Goal: Task Accomplishment & Management: Manage account settings

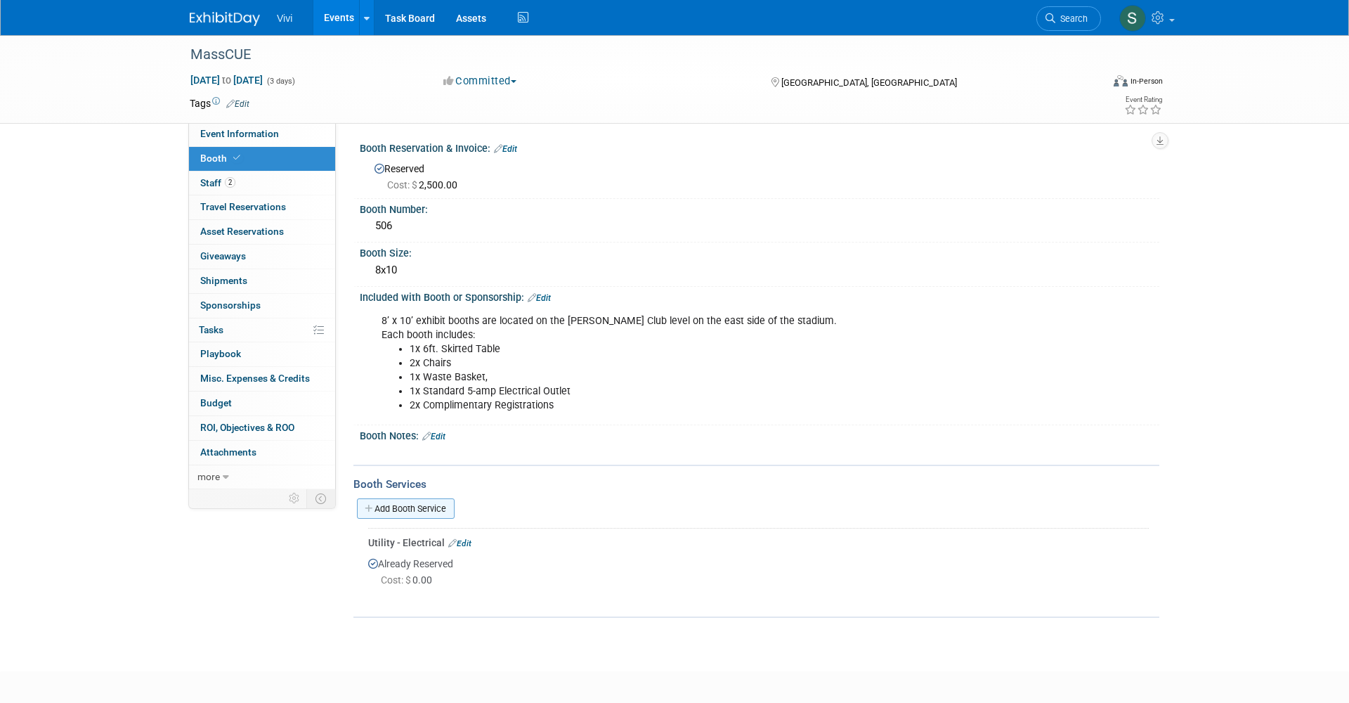
click at [409, 505] on link "Add Booth Service" at bounding box center [406, 508] width 98 height 20
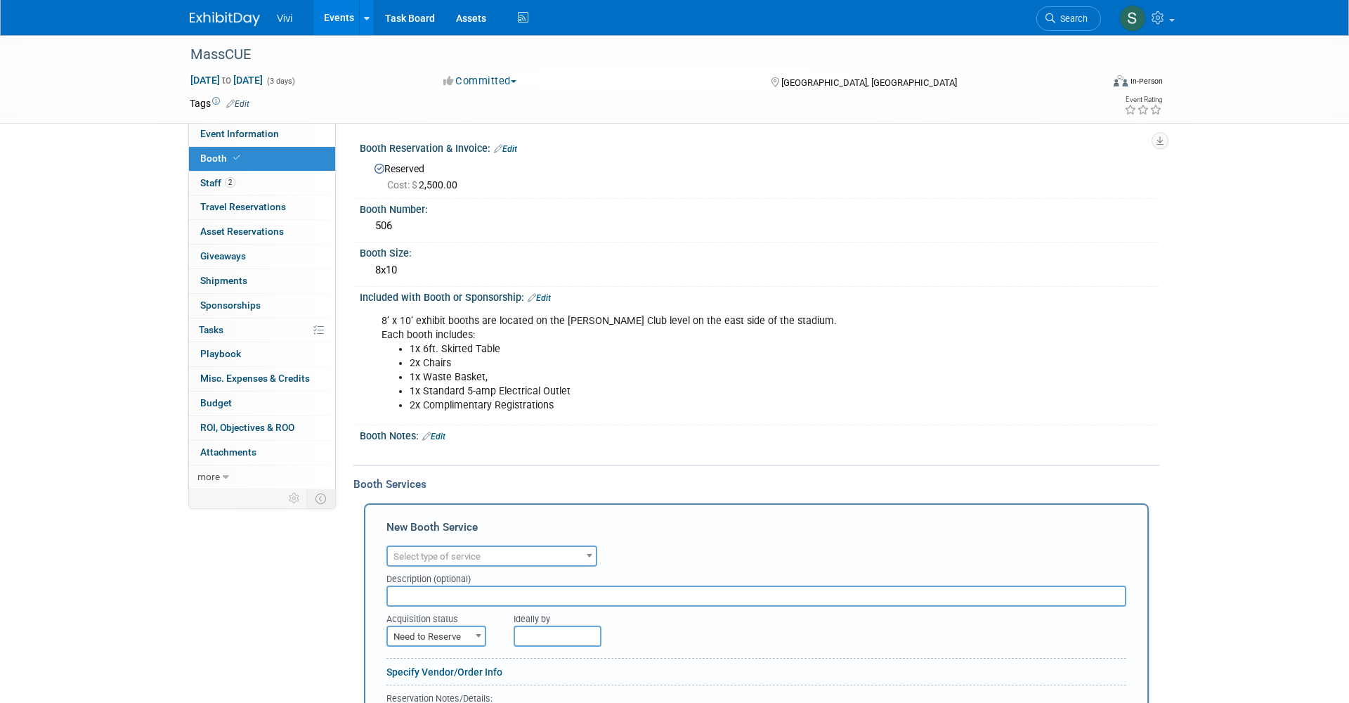
click at [433, 551] on span "Select type of service" at bounding box center [436, 556] width 87 height 11
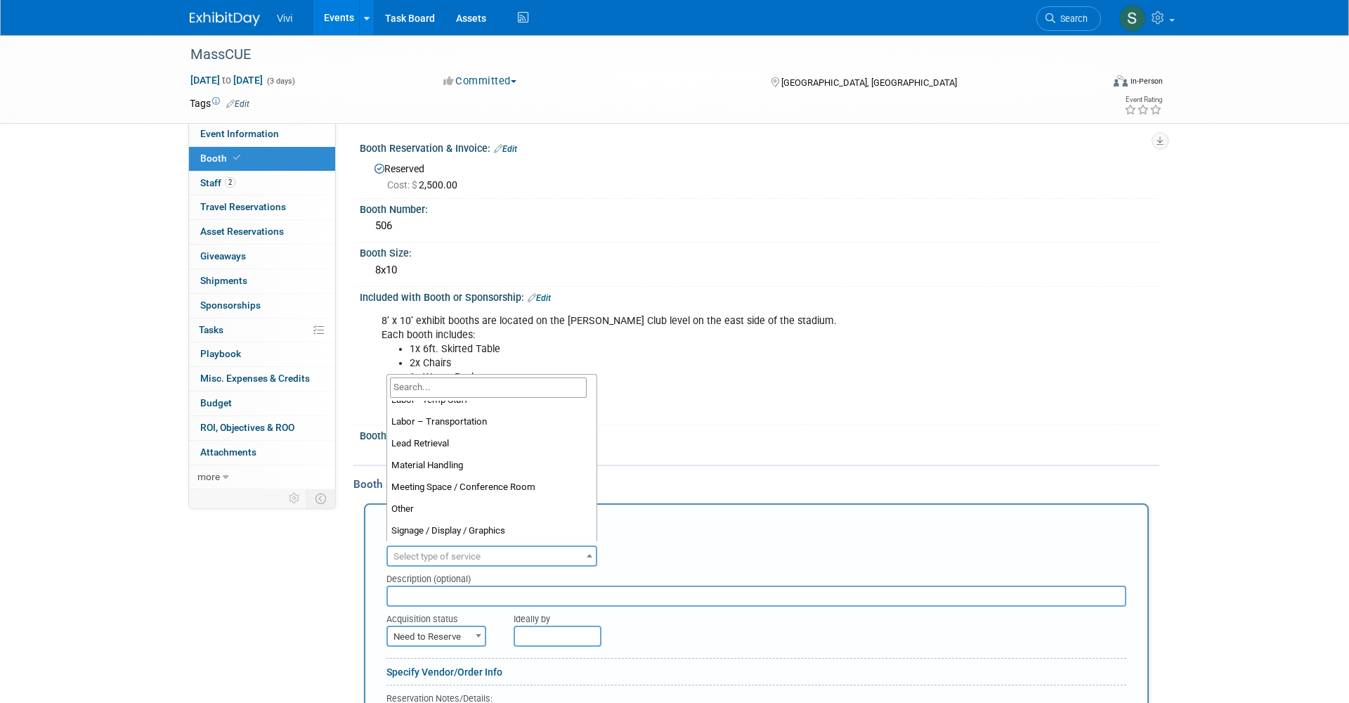
scroll to position [272, 0]
select select "7"
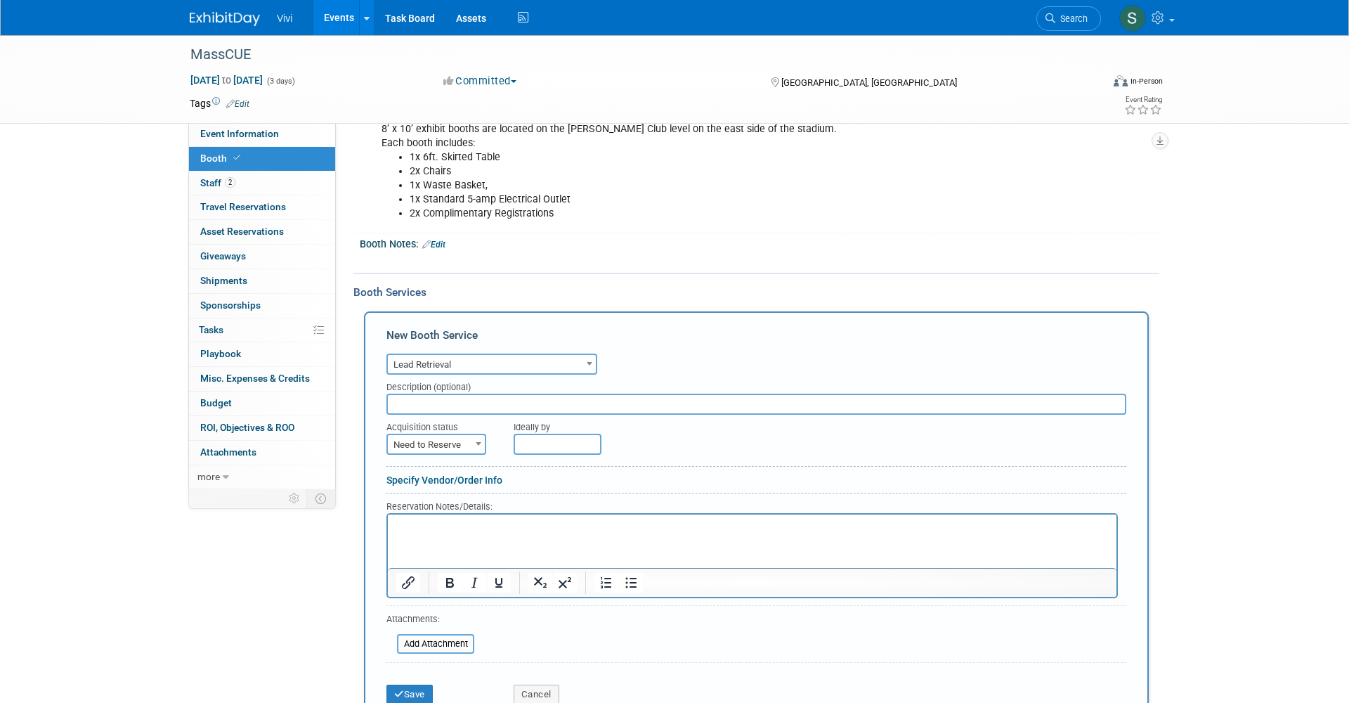
scroll to position [193, 0]
click at [438, 531] on html at bounding box center [752, 521] width 728 height 19
click at [417, 691] on button "Save" at bounding box center [409, 693] width 46 height 20
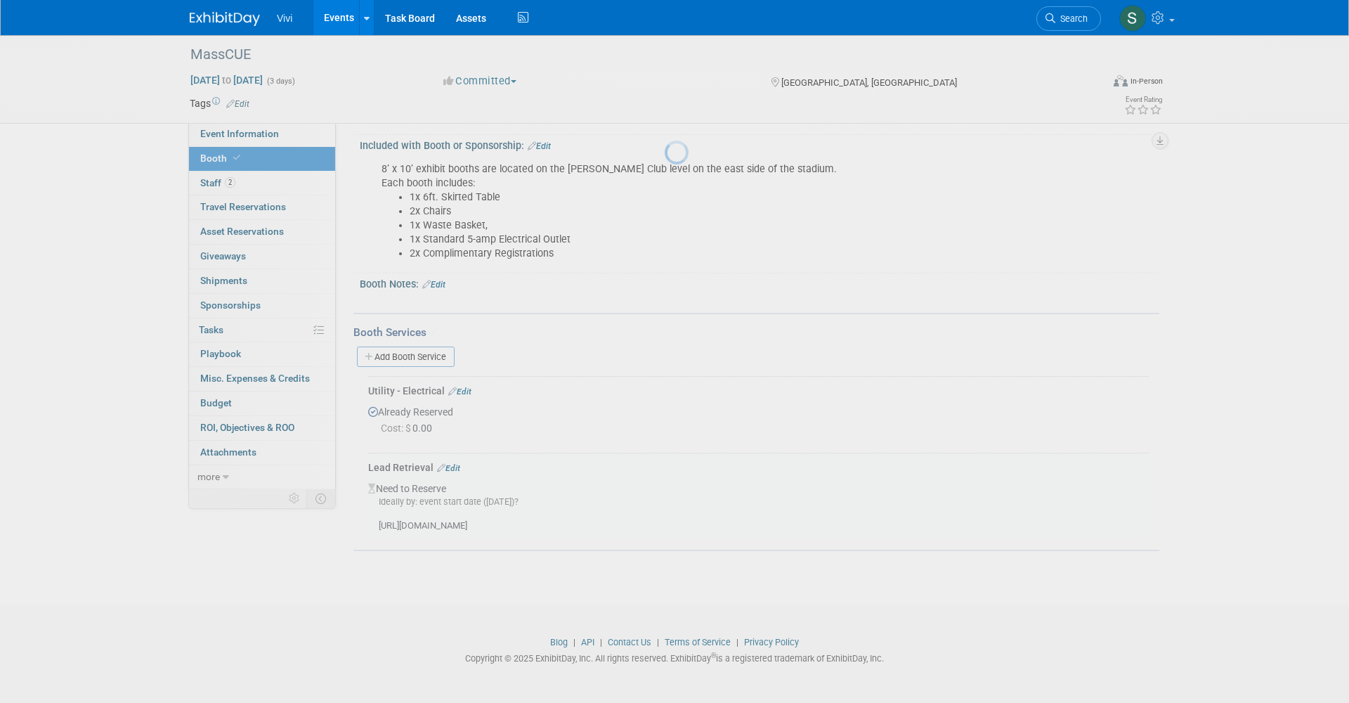
scroll to position [147, 0]
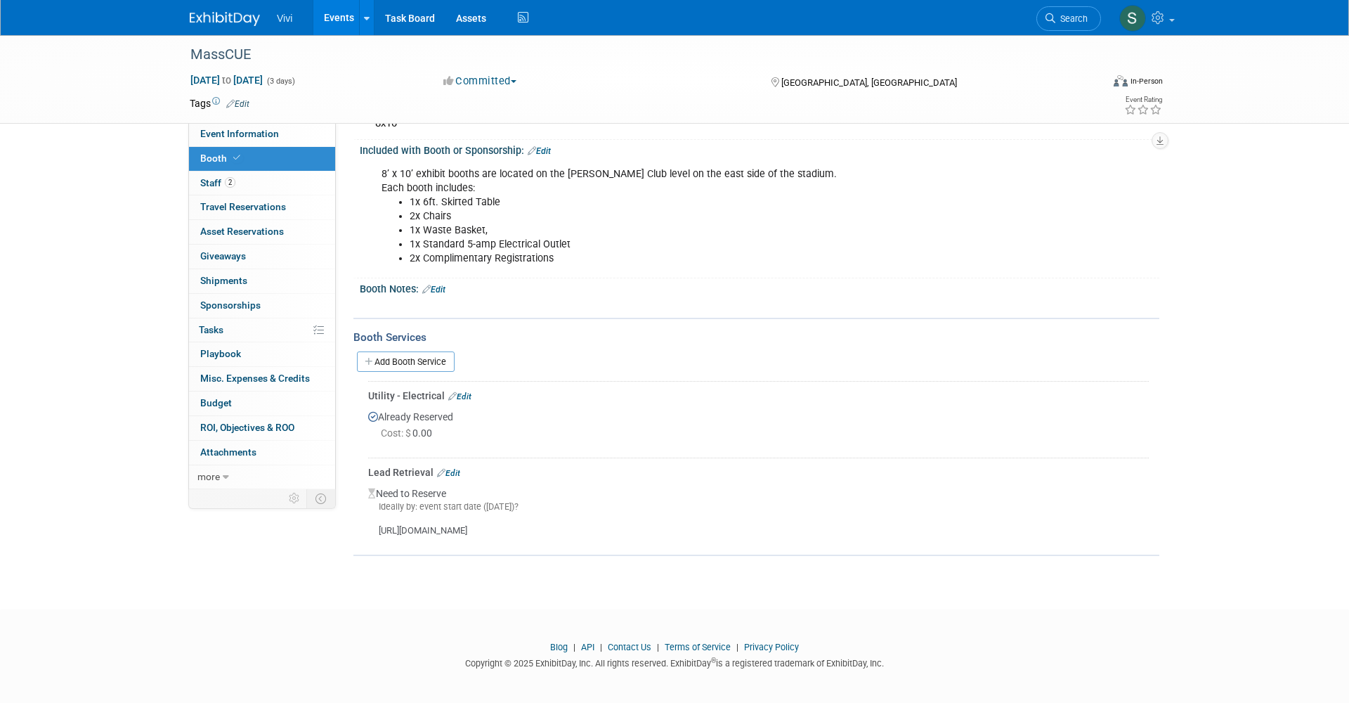
click at [245, 140] on link "Event Information" at bounding box center [262, 134] width 146 height 24
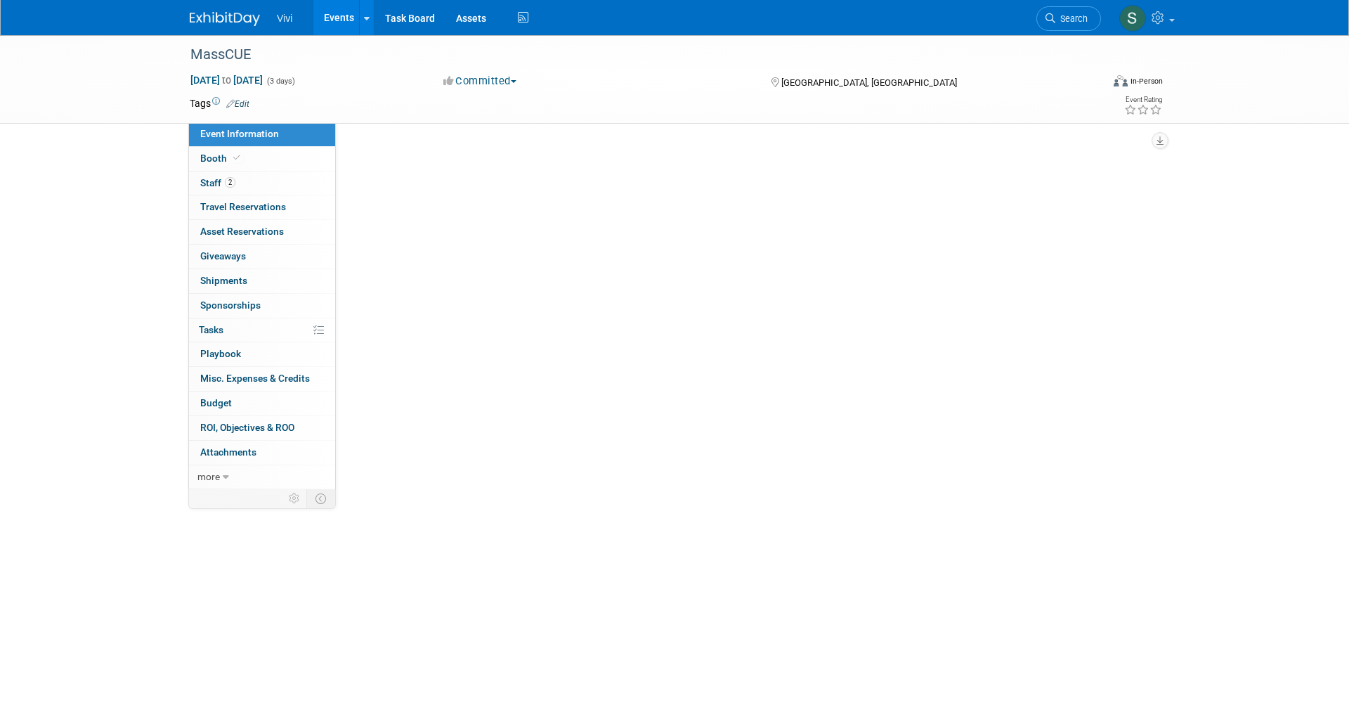
click at [245, 140] on link "Event Information" at bounding box center [262, 134] width 146 height 24
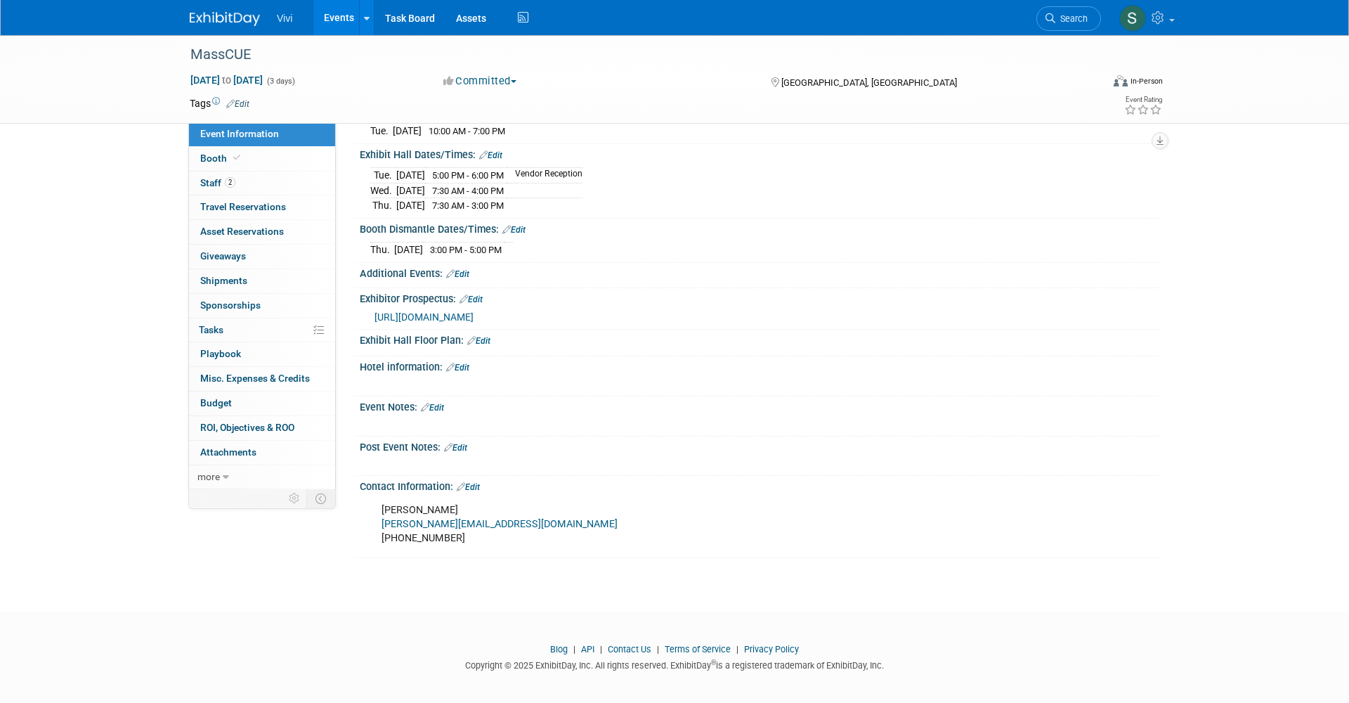
scroll to position [188, 0]
click at [470, 483] on link "Edit" at bounding box center [468, 488] width 23 height 10
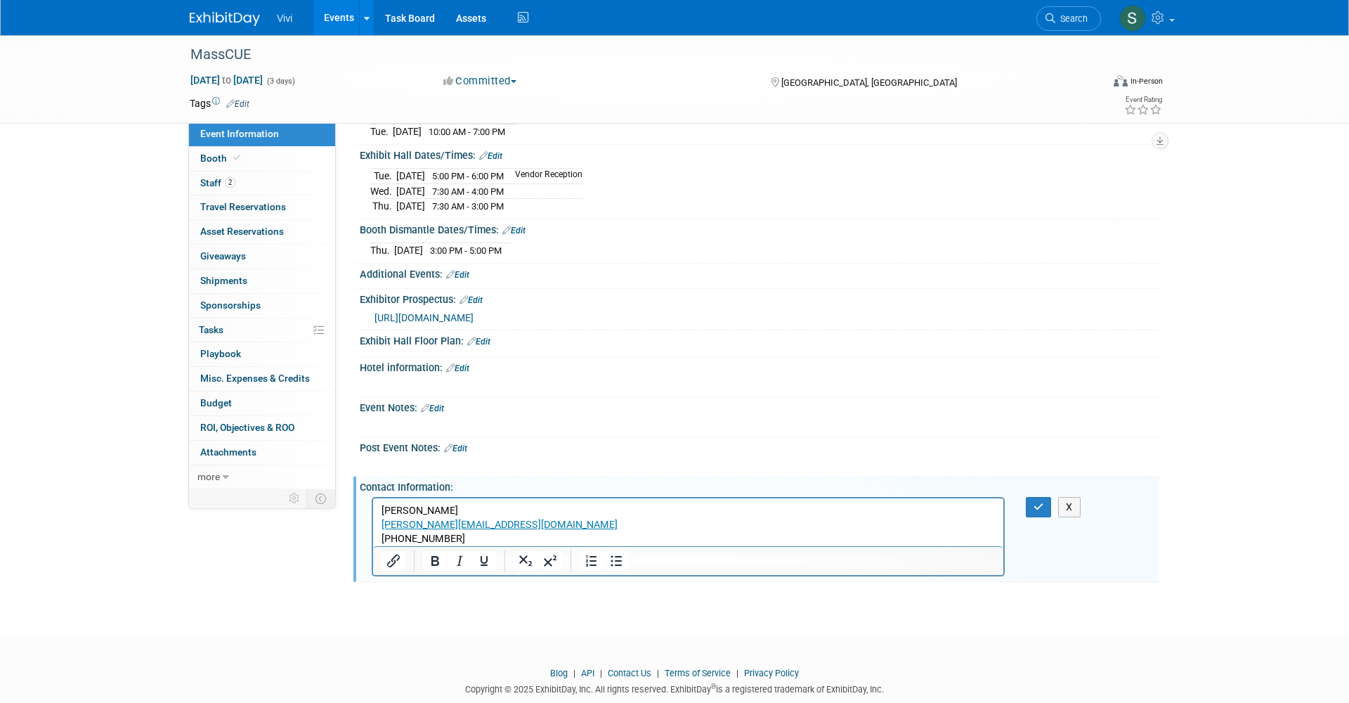
scroll to position [0, 0]
click at [459, 537] on p "[PERSON_NAME] Coleman [EMAIL_ADDRESS][DOMAIN_NAME] [PHONE_NUMBER]" at bounding box center [688, 524] width 614 height 42
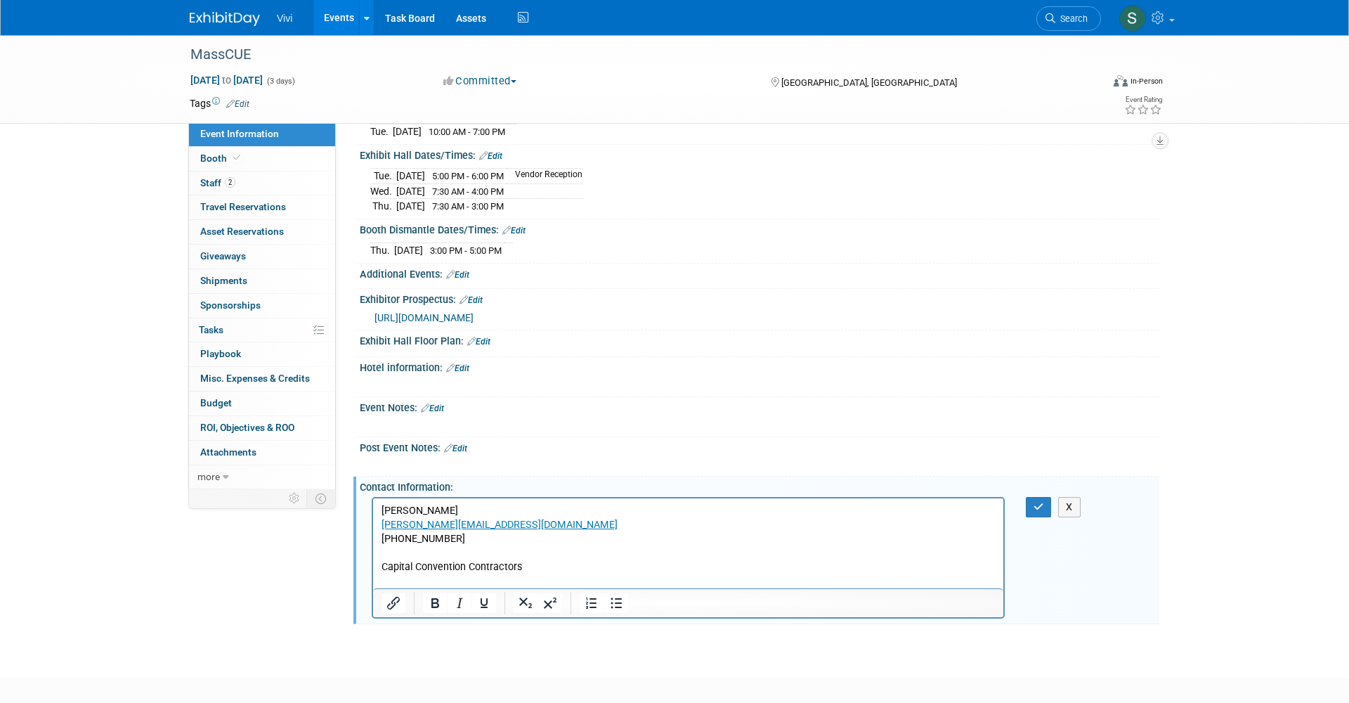
click at [535, 571] on p "Capital Convention Contractors" at bounding box center [688, 566] width 614 height 14
click at [501, 571] on p "Capital Convention Contractors" at bounding box center [688, 566] width 614 height 14
click at [537, 568] on p "Capital Convention Contractors" at bounding box center [688, 566] width 614 height 14
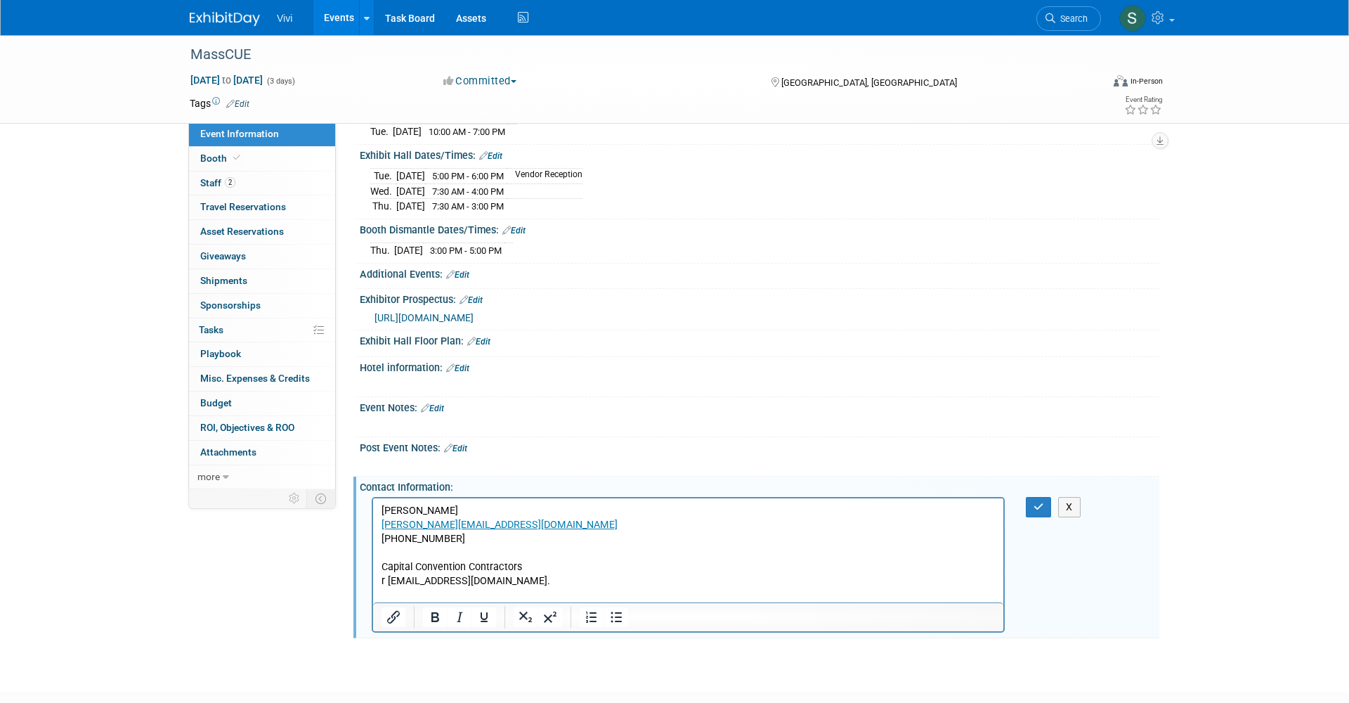
click at [388, 579] on p "r [EMAIL_ADDRESS][DOMAIN_NAME]." at bounding box center [688, 580] width 614 height 14
click at [532, 578] on p "[EMAIL_ADDRESS][DOMAIN_NAME]." at bounding box center [688, 580] width 614 height 14
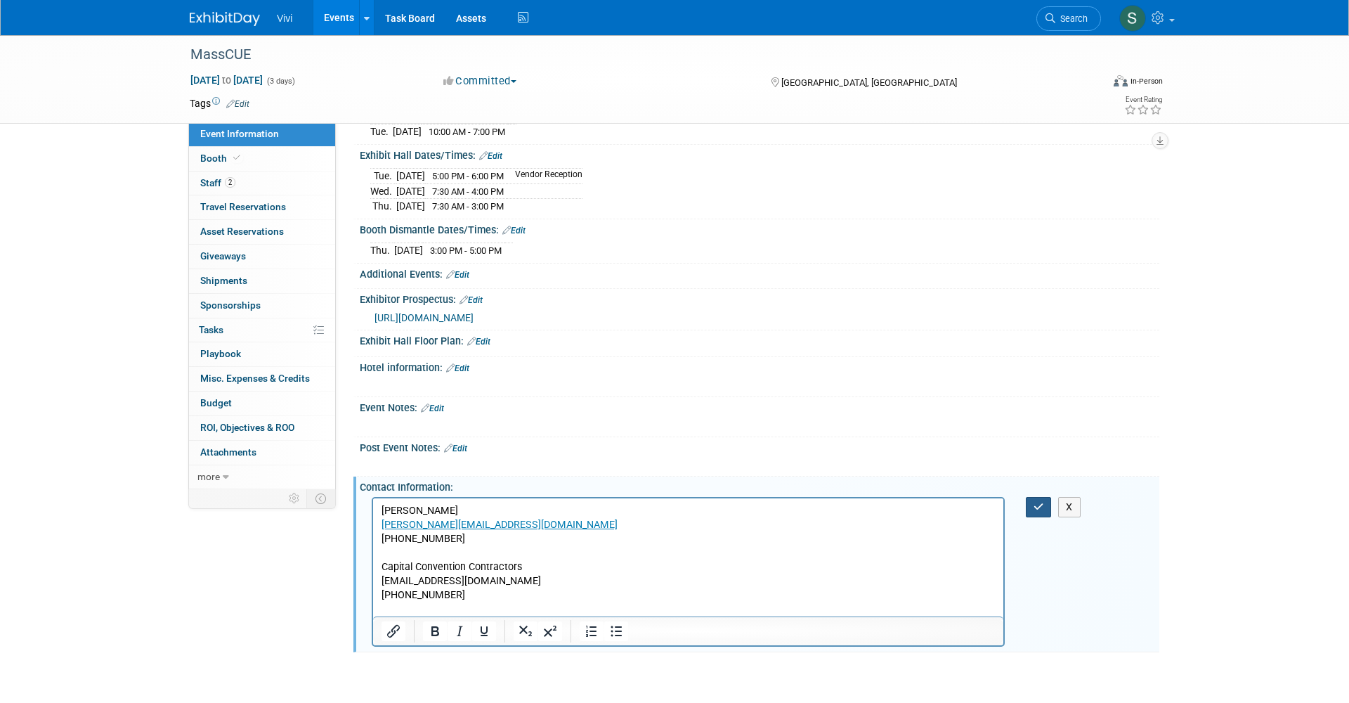
click at [1039, 502] on icon "button" at bounding box center [1038, 507] width 11 height 10
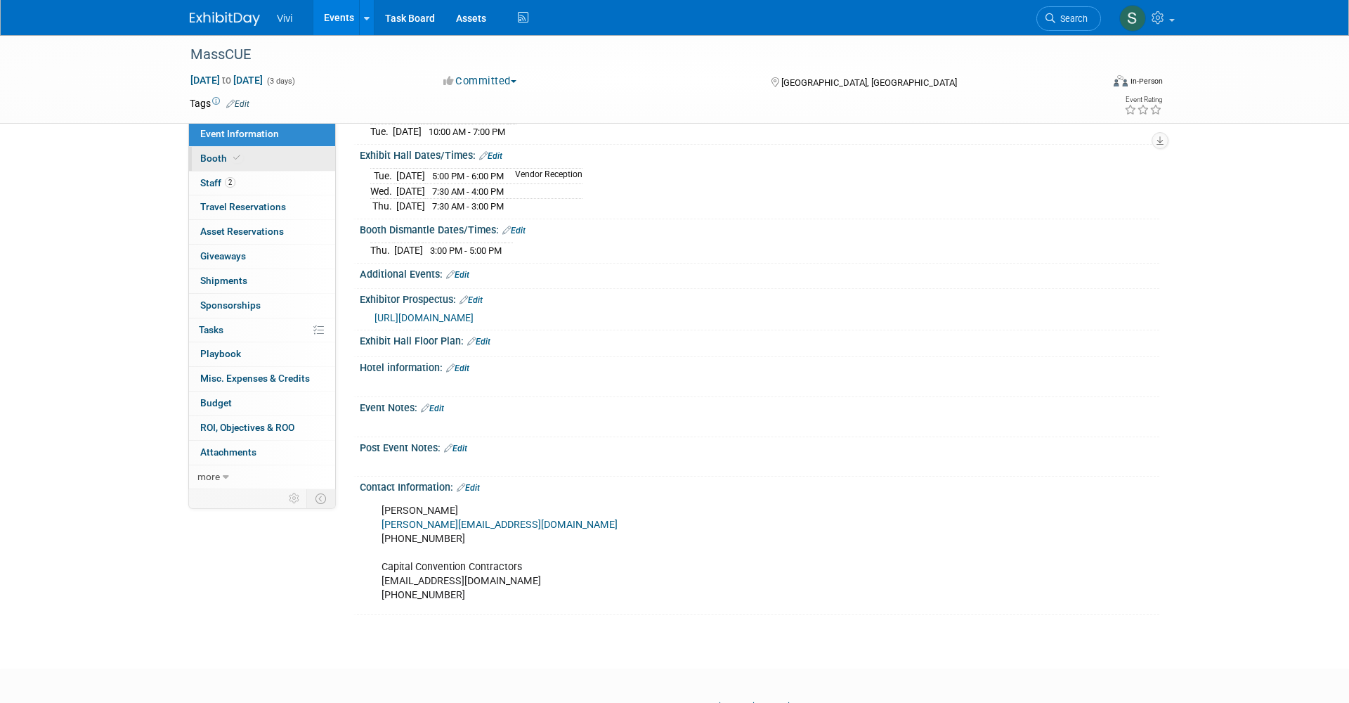
click at [268, 161] on link "Booth" at bounding box center [262, 159] width 146 height 24
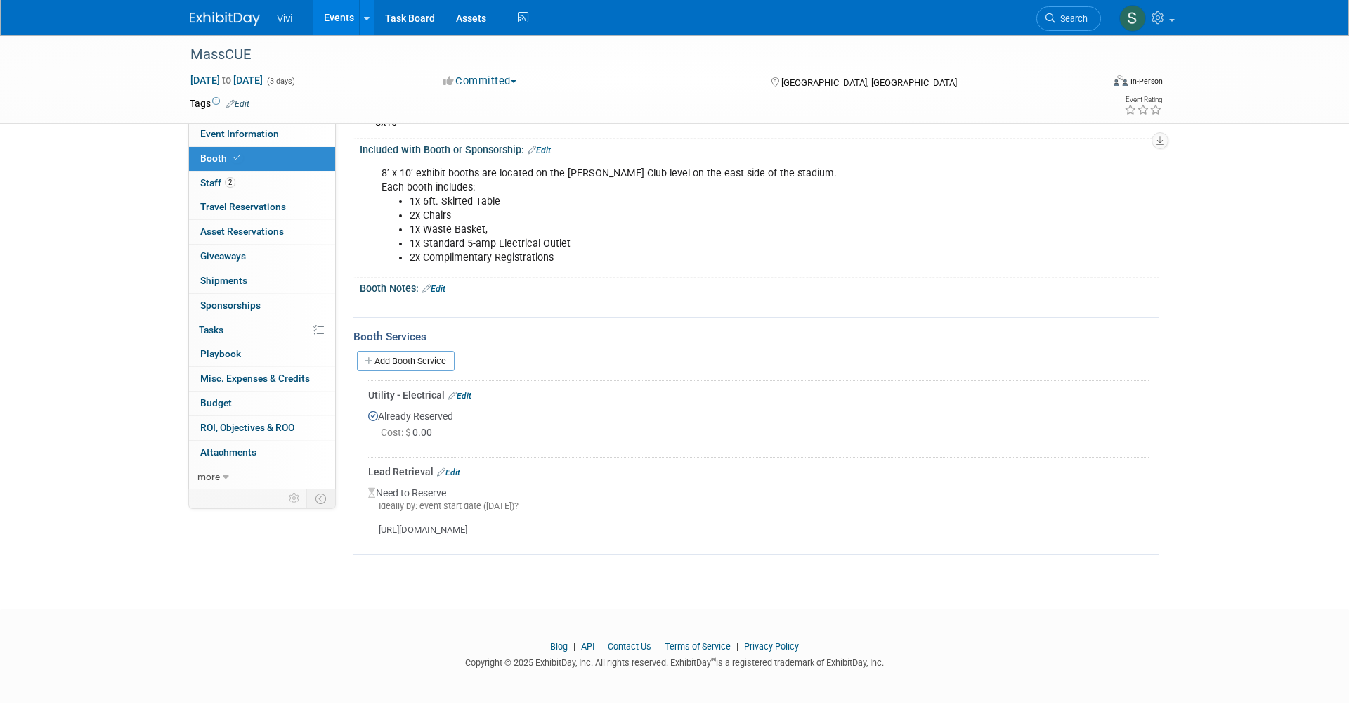
scroll to position [147, 0]
click at [217, 288] on link "0 Shipments 0" at bounding box center [262, 281] width 146 height 24
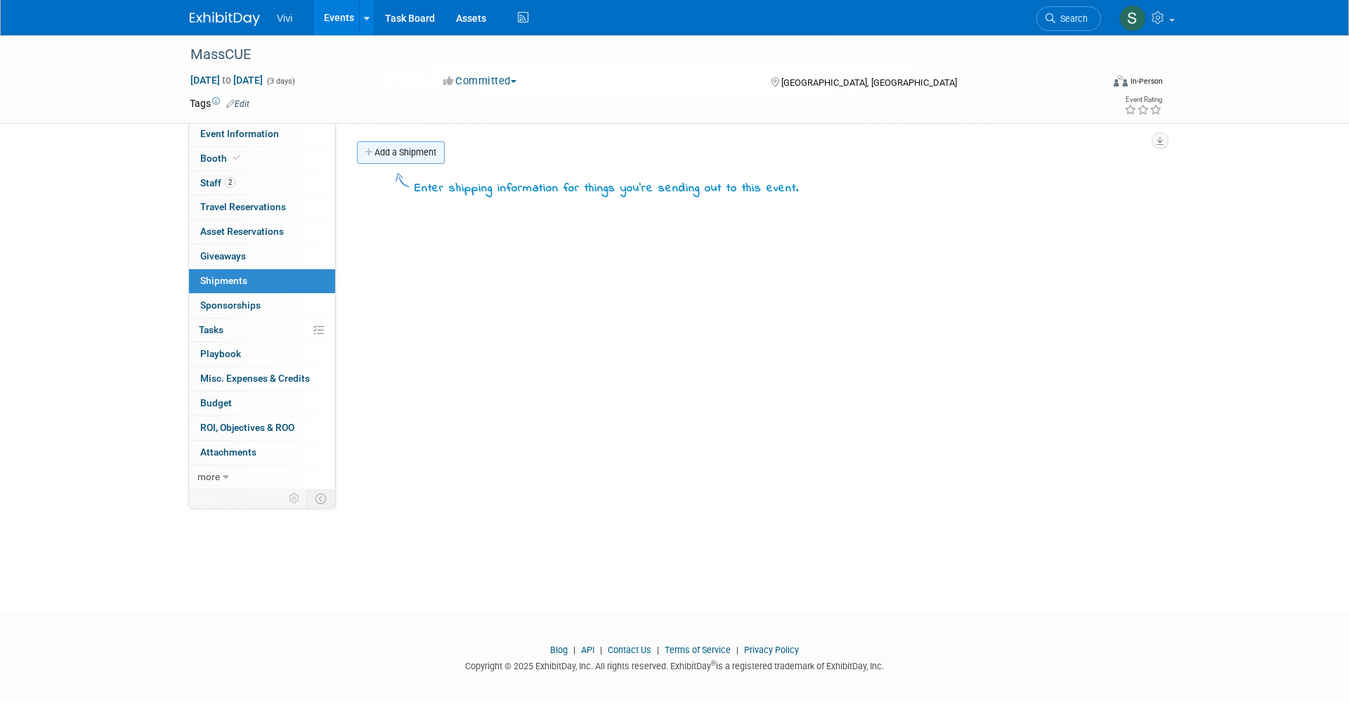
click at [398, 150] on link "Add a Shipment" at bounding box center [401, 152] width 88 height 22
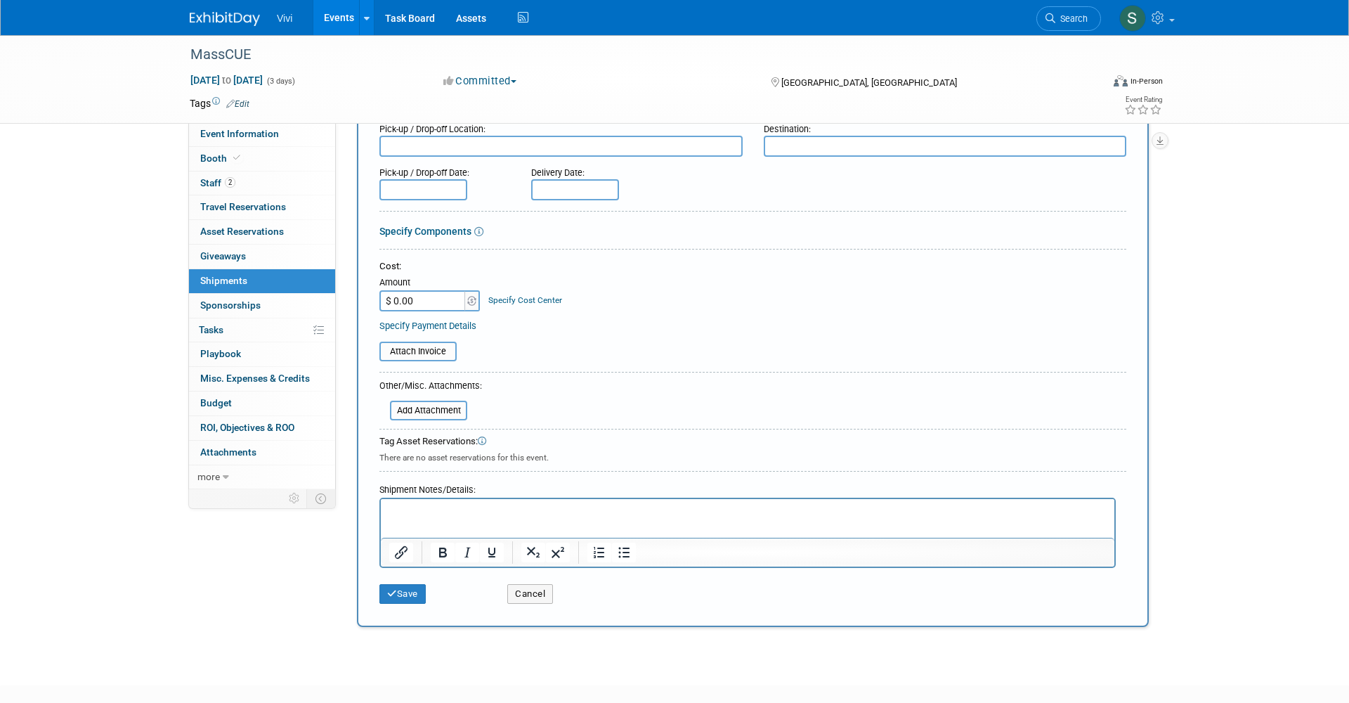
scroll to position [157, 0]
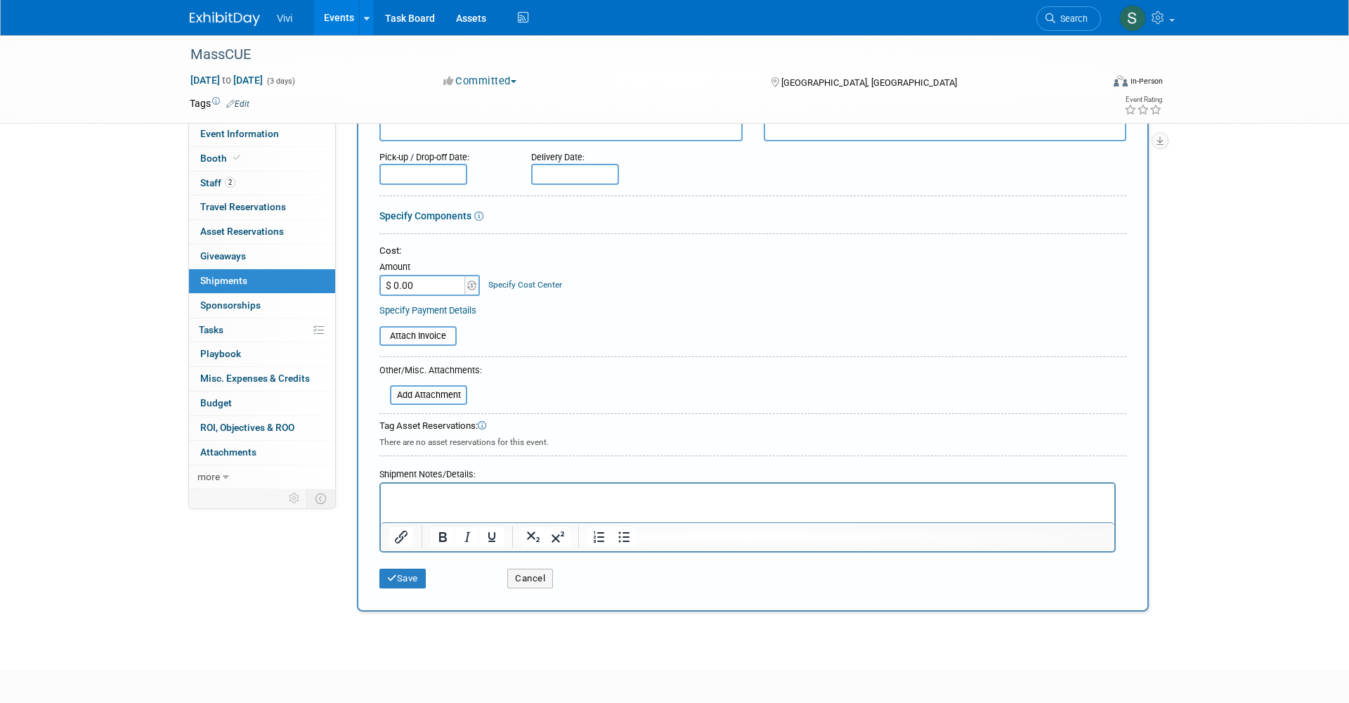
type input "Advanced Shipment"
click at [511, 502] on p "Rich Text Area. Press ALT-0 for help." at bounding box center [747, 496] width 717 height 14
click at [399, 568] on button "Save" at bounding box center [402, 578] width 46 height 20
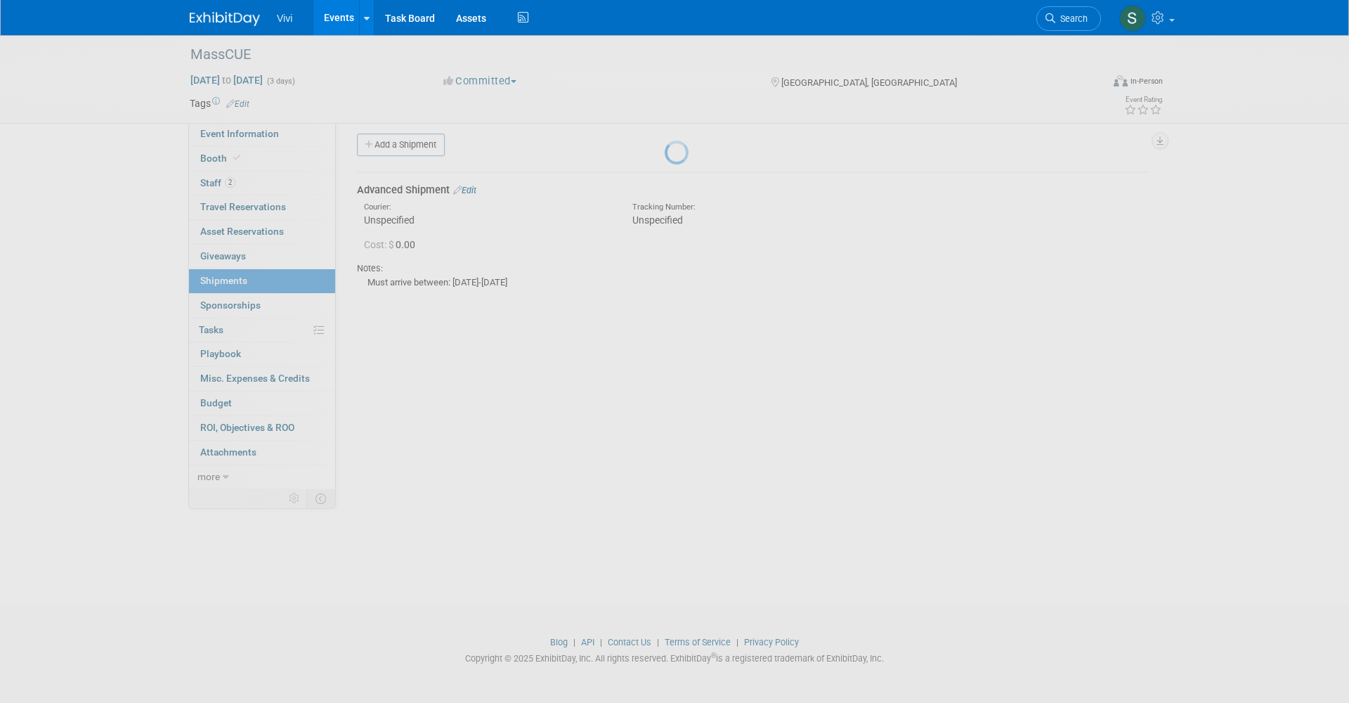
scroll to position [8, 0]
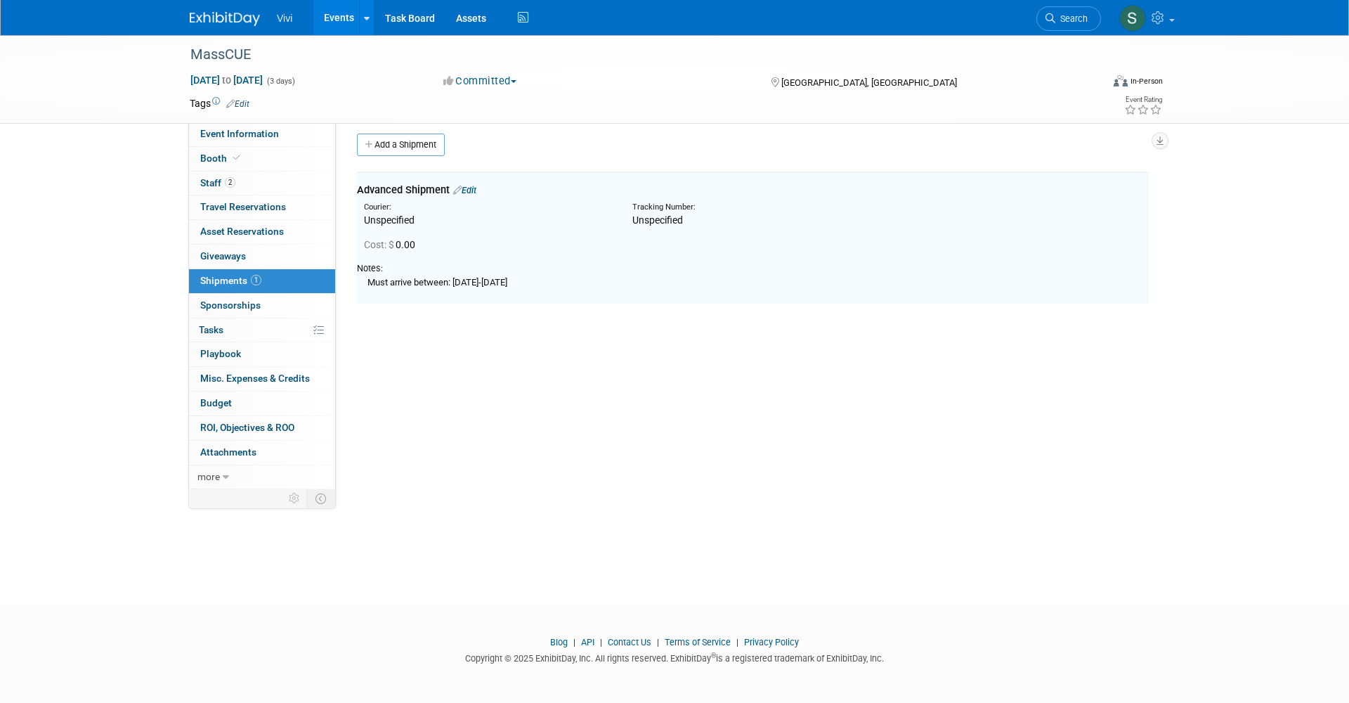
click at [472, 190] on link "Edit" at bounding box center [464, 190] width 23 height 11
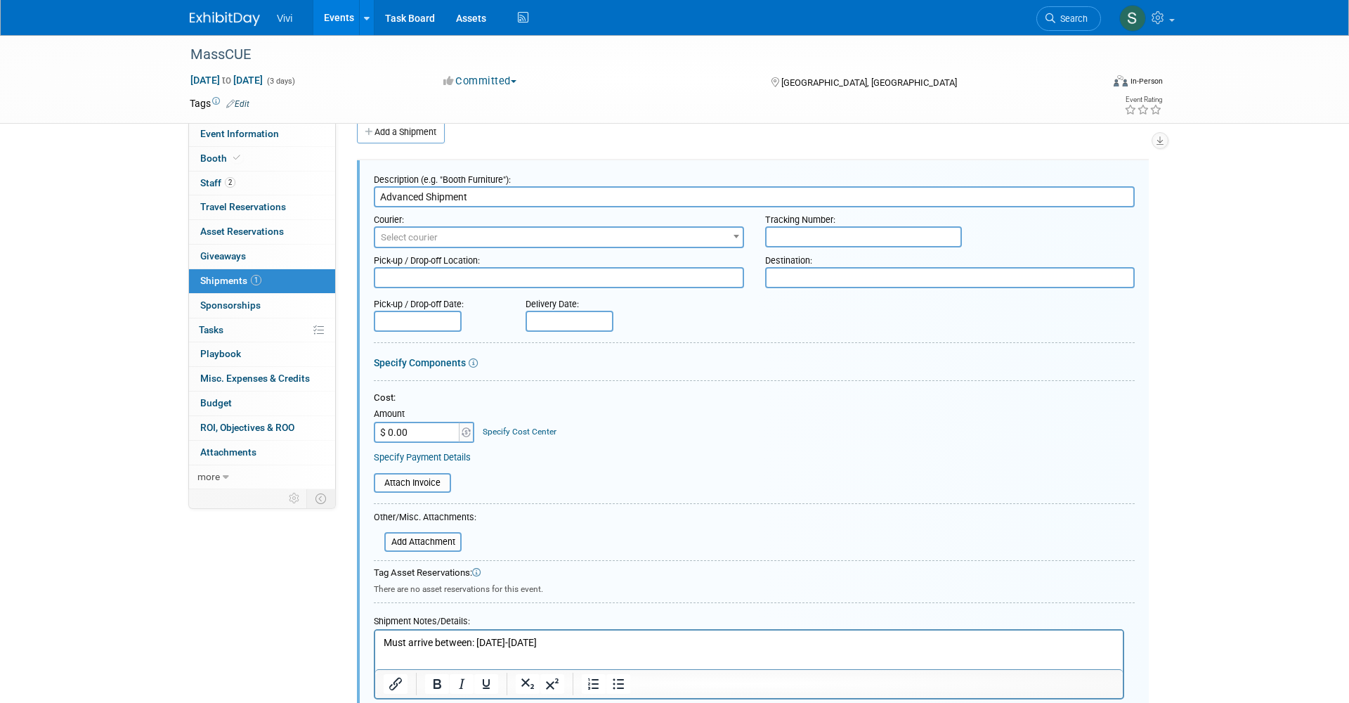
scroll to position [0, 0]
click at [806, 275] on textarea at bounding box center [950, 277] width 370 height 21
paste textarea "To: For: c/o Exhibitor Name & Booth # (if available) MassCUE Fall Conference Ca…"
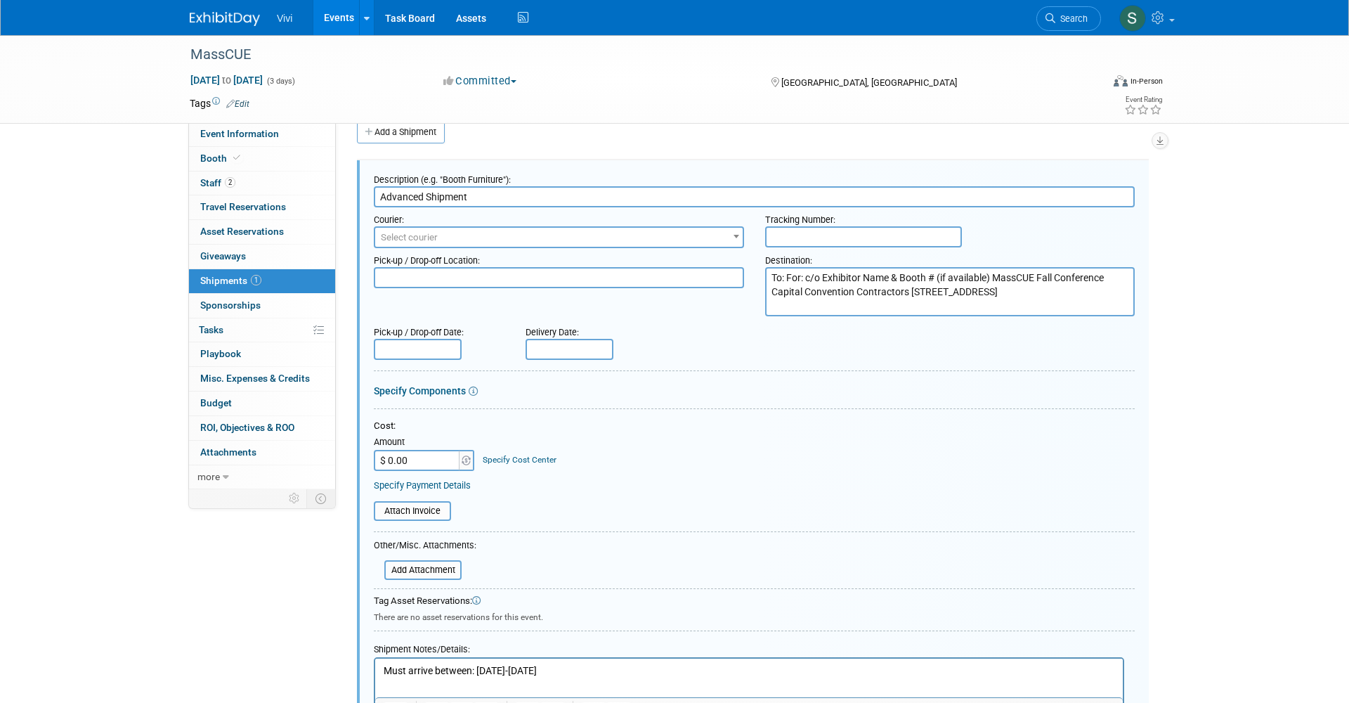
click at [787, 273] on textarea "To: For: c/o Exhibitor Name & Booth # (if available) MassCUE Fall Conference Ca…" at bounding box center [950, 291] width 370 height 49
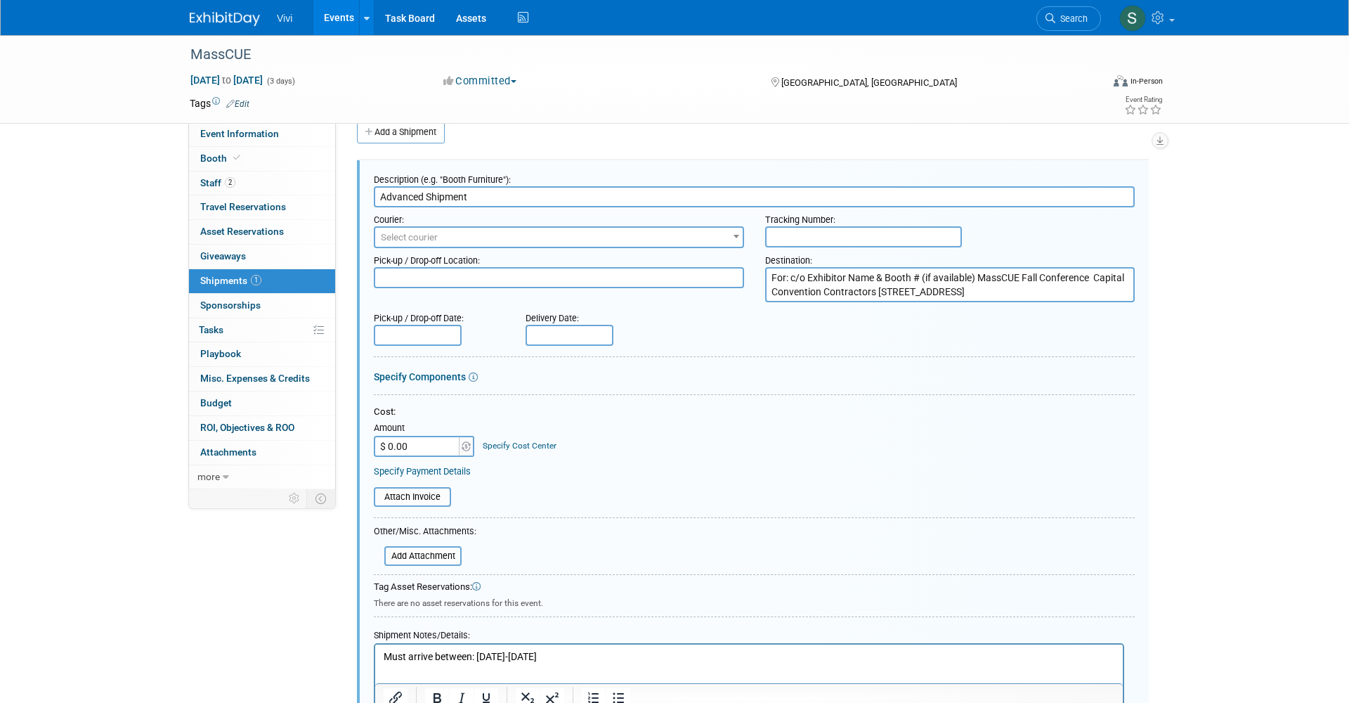
click at [980, 277] on textarea "For: c/o Exhibitor Name & Booth # (if available) MassCUE Fall Conference Capita…" at bounding box center [950, 284] width 370 height 35
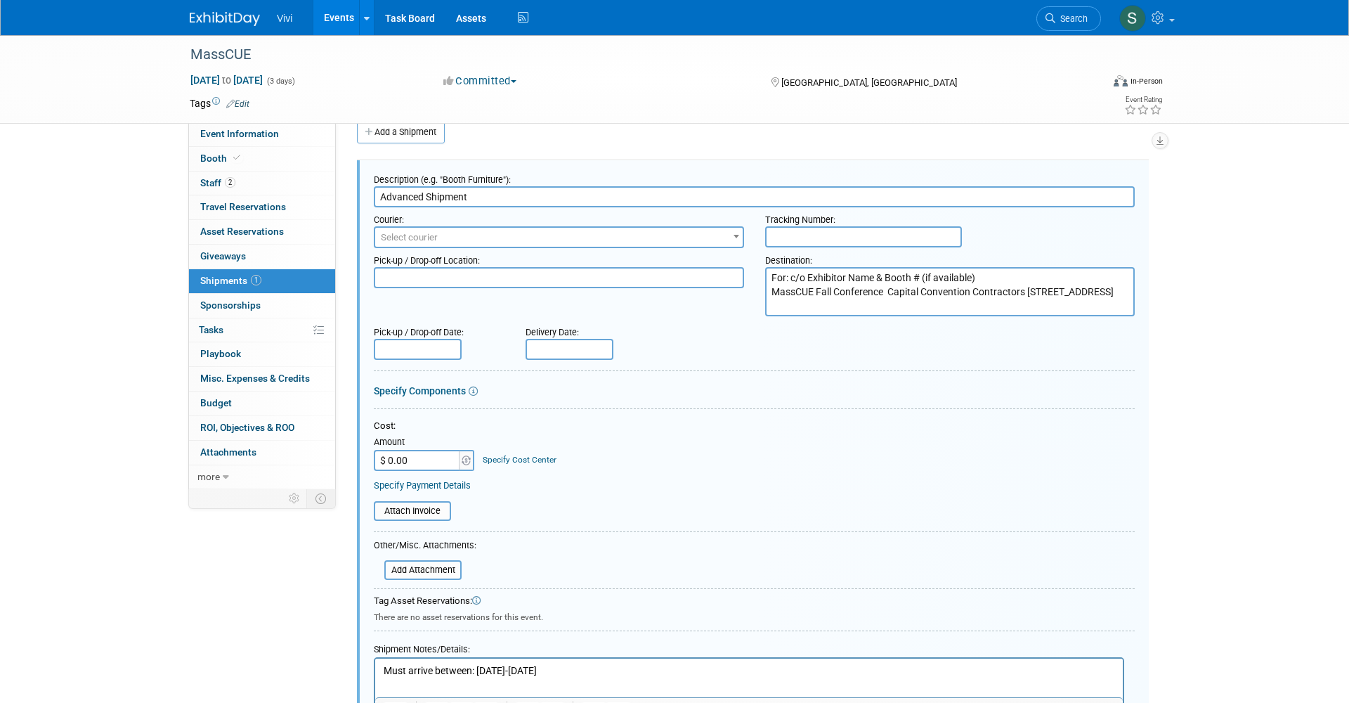
click at [889, 288] on textarea "For: c/o Exhibitor Name & Booth # (if available) MassCUE Fall Conference Capita…" at bounding box center [950, 291] width 370 height 49
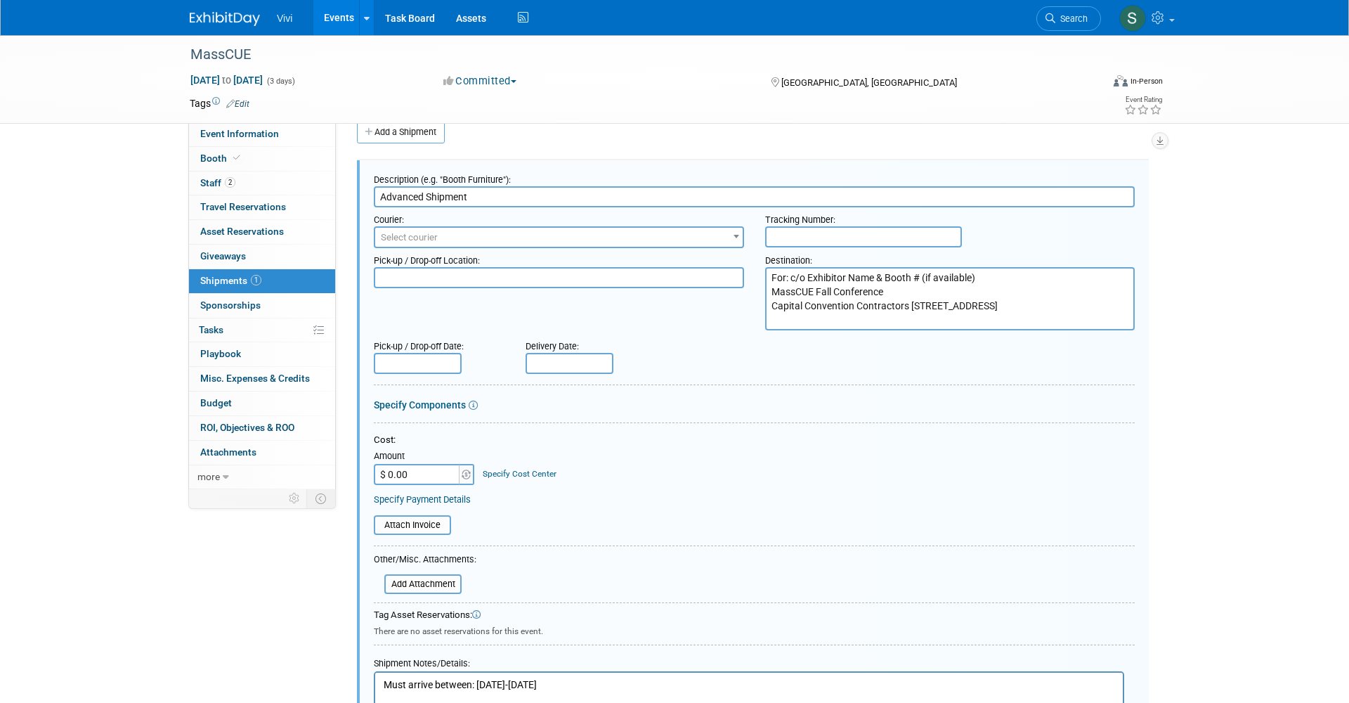
click at [910, 303] on textarea "For: c/o Exhibitor Name & Booth # (if available) MassCUE Fall Conference Capita…" at bounding box center [950, 298] width 370 height 63
click at [899, 316] on textarea "For: c/o Exhibitor Name & Booth # (if available) MassCUE Fall Conference Capita…" at bounding box center [950, 298] width 370 height 63
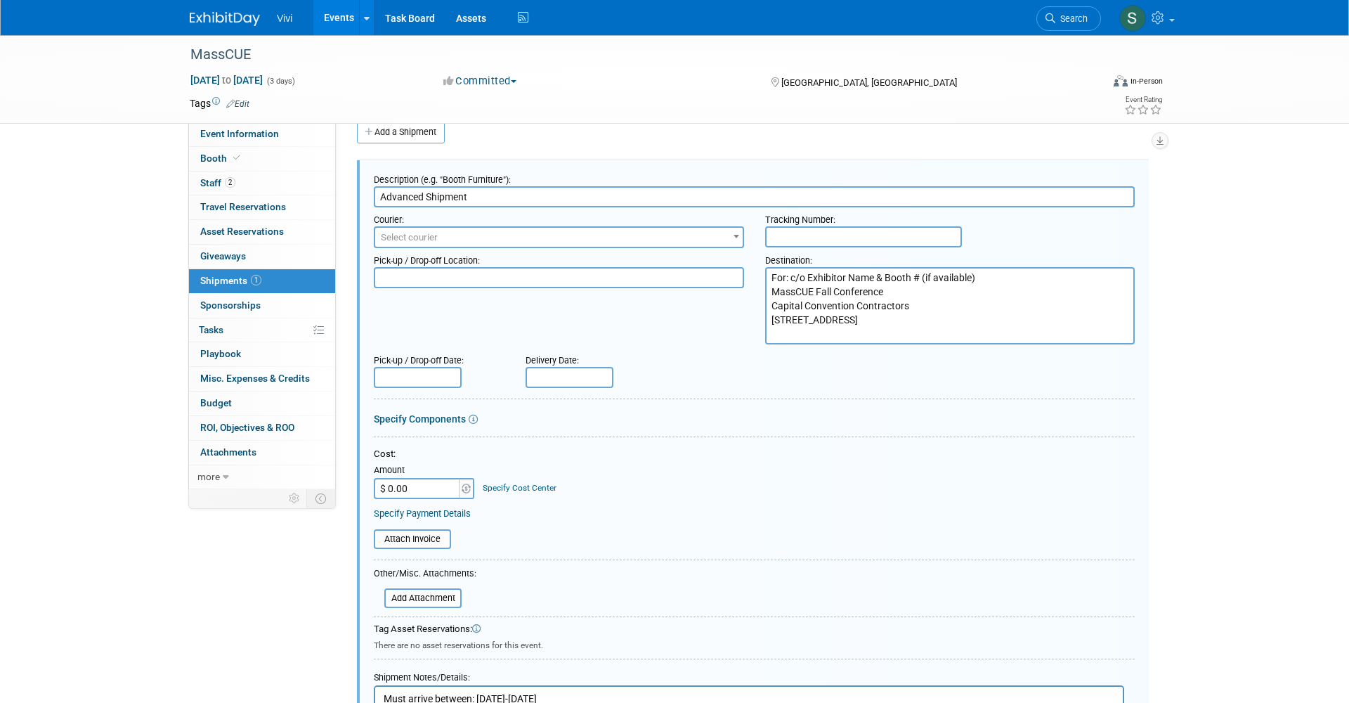
drag, startPoint x: 870, startPoint y: 277, endPoint x: 809, endPoint y: 273, distance: 62.0
click at [809, 273] on textarea "For: c/o Exhibitor Name & Booth # (if available) MassCUE Fall Conference Capita…" at bounding box center [950, 305] width 370 height 77
drag, startPoint x: 807, startPoint y: 273, endPoint x: 752, endPoint y: 271, distance: 55.5
click at [752, 271] on div "Pick-up / Drop-off Location: Destination: For: c/o Vivi & Booth # (if available…" at bounding box center [754, 296] width 782 height 96
type textarea "Vivi & Booth # (if available) MassCUE Fall Conference Capital Convention Contra…"
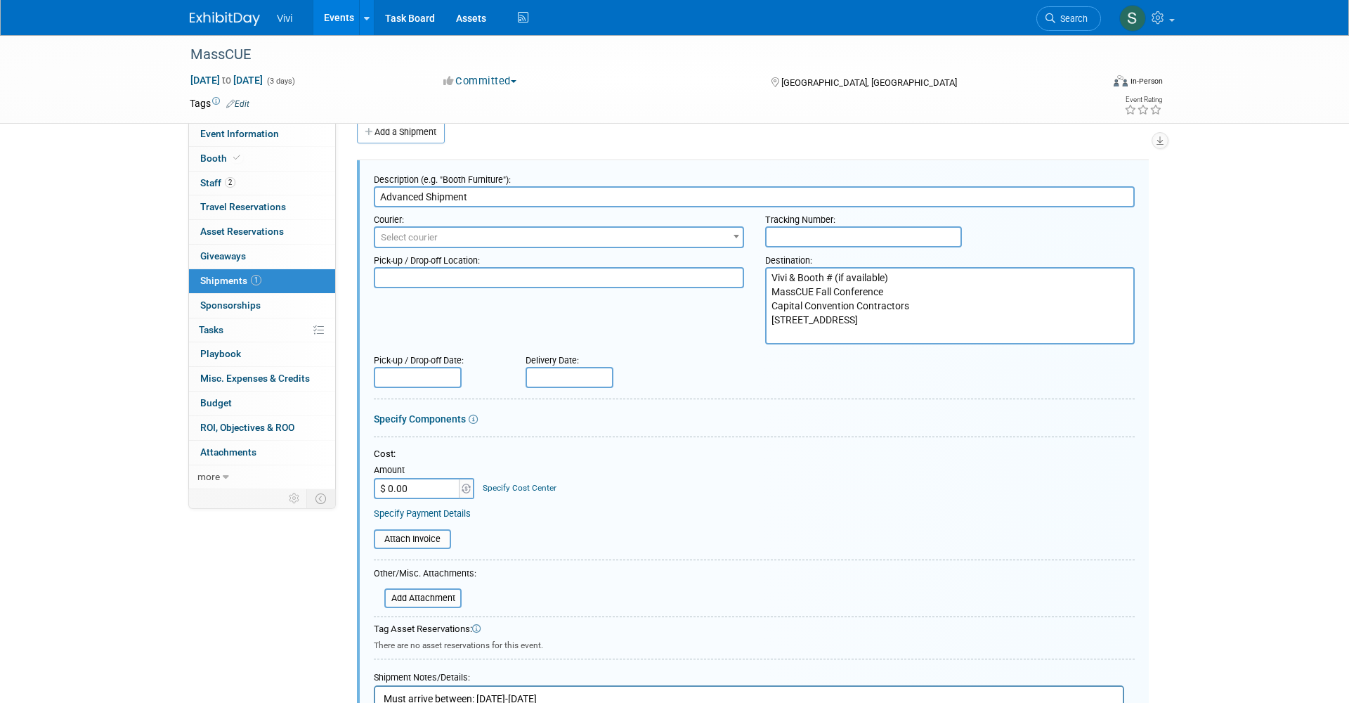
click at [739, 412] on div "Specify Components" at bounding box center [754, 419] width 761 height 14
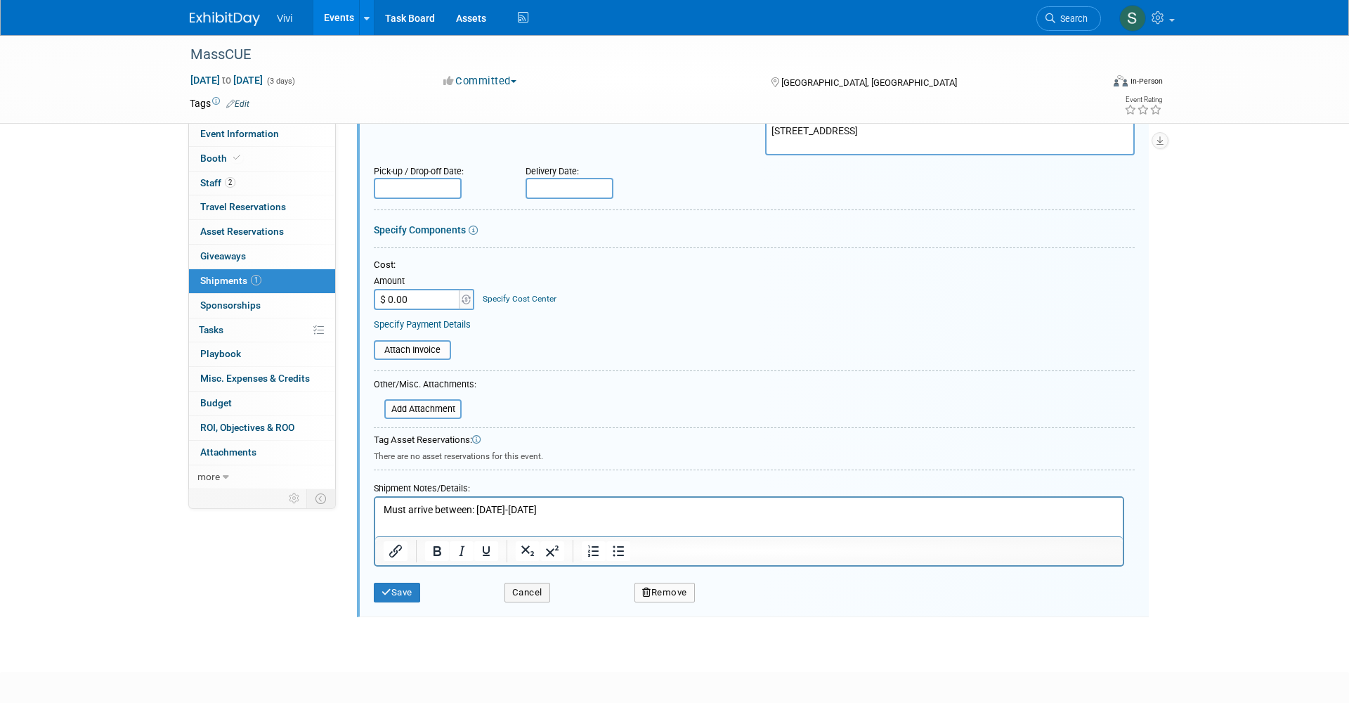
scroll to position [249, 0]
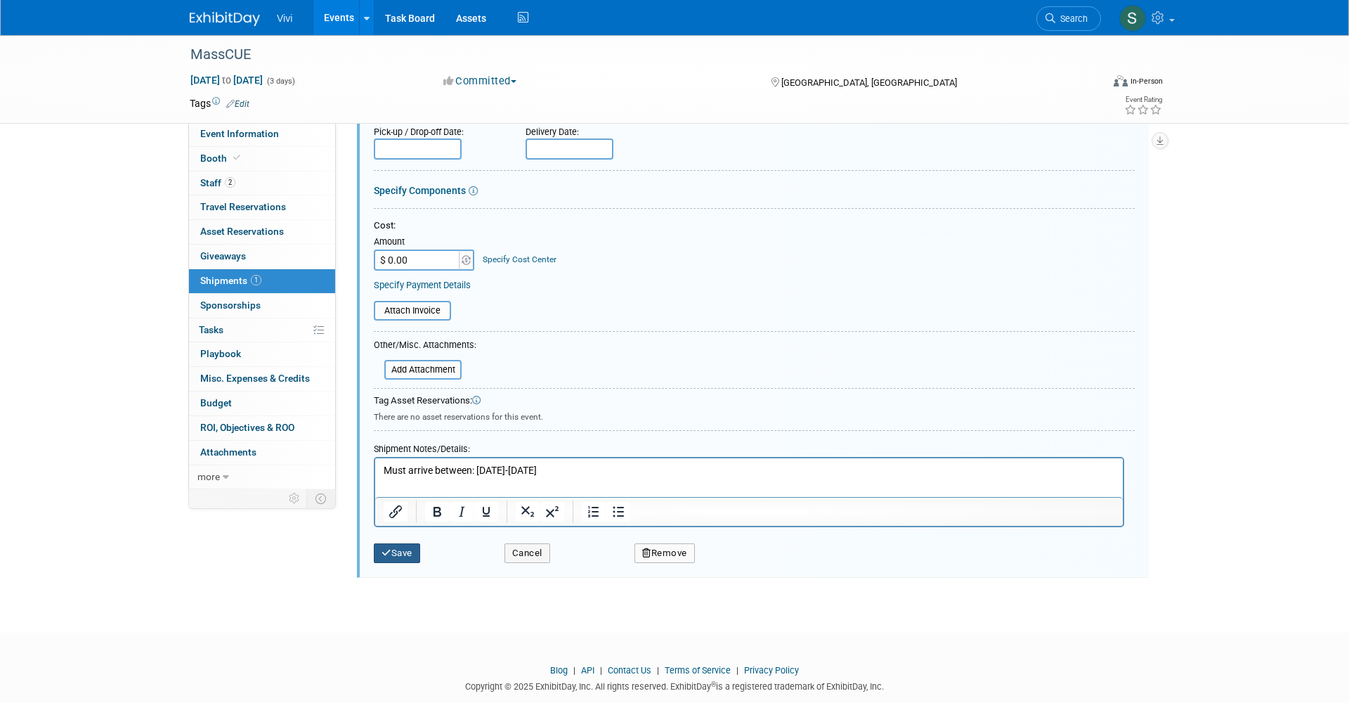
click at [398, 546] on button "Save" at bounding box center [397, 553] width 46 height 20
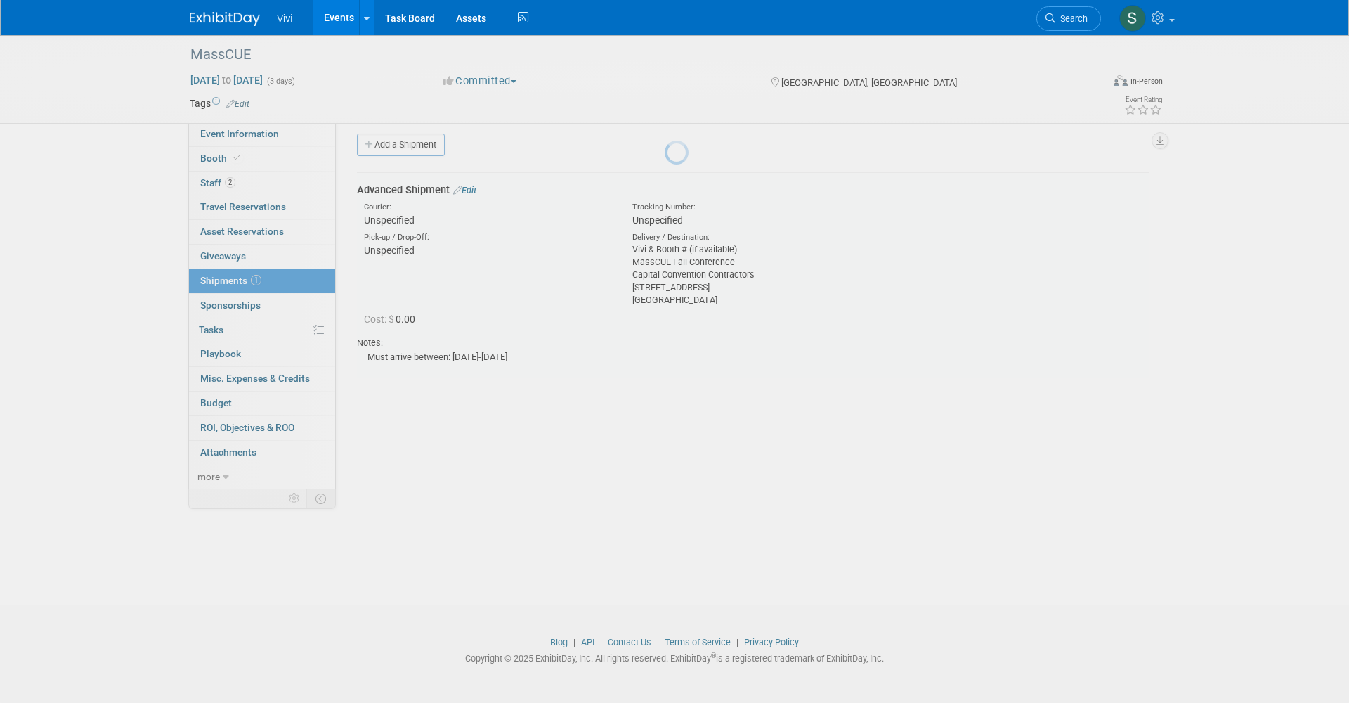
scroll to position [8, 0]
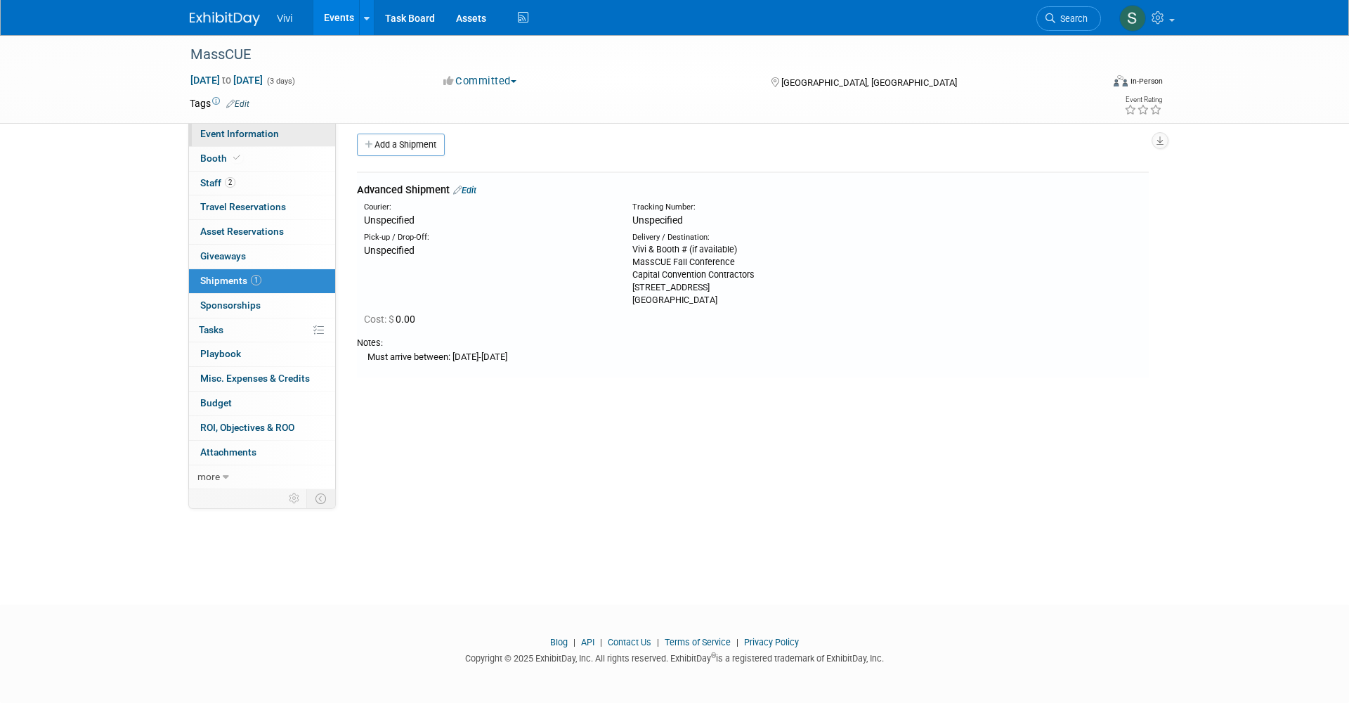
click at [233, 137] on span "Event Information" at bounding box center [239, 133] width 79 height 11
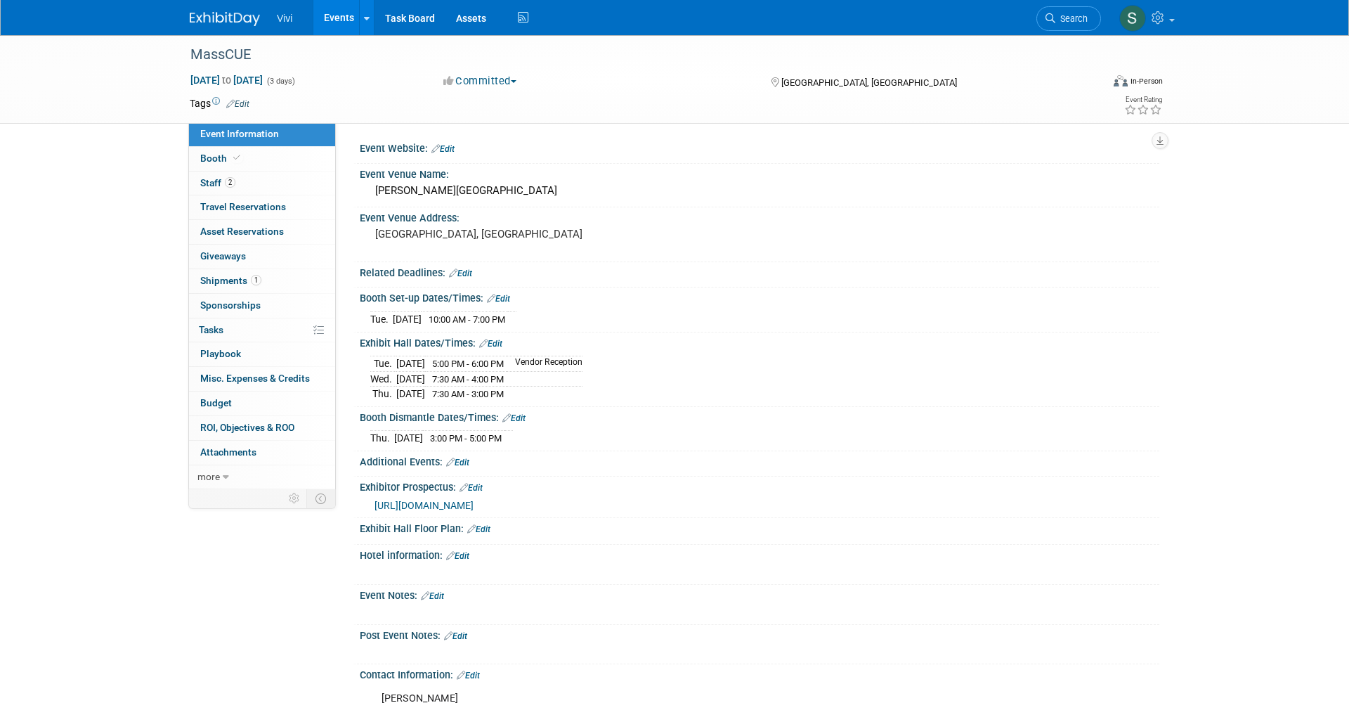
click at [444, 591] on link "Edit" at bounding box center [432, 596] width 23 height 10
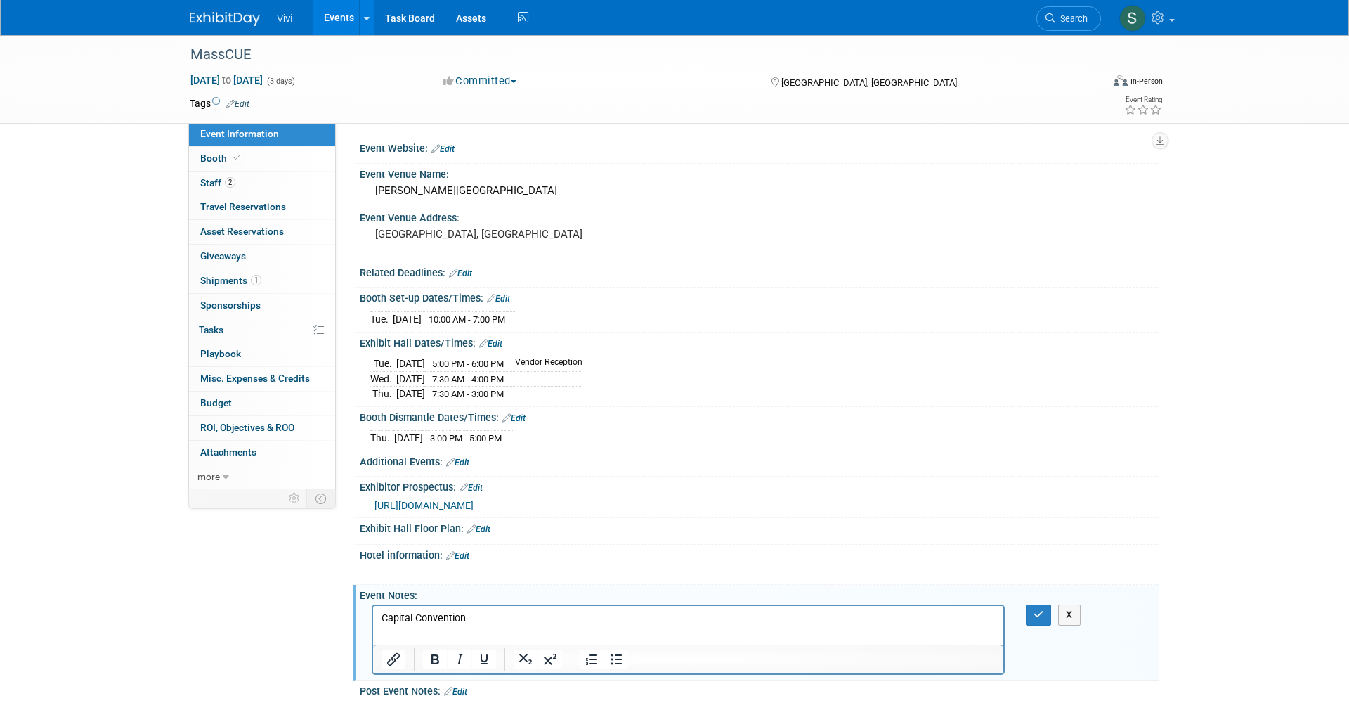
click at [440, 612] on p "Capital Convention" at bounding box center [688, 618] width 614 height 14
click at [389, 651] on icon "Insert/edit link" at bounding box center [393, 659] width 17 height 17
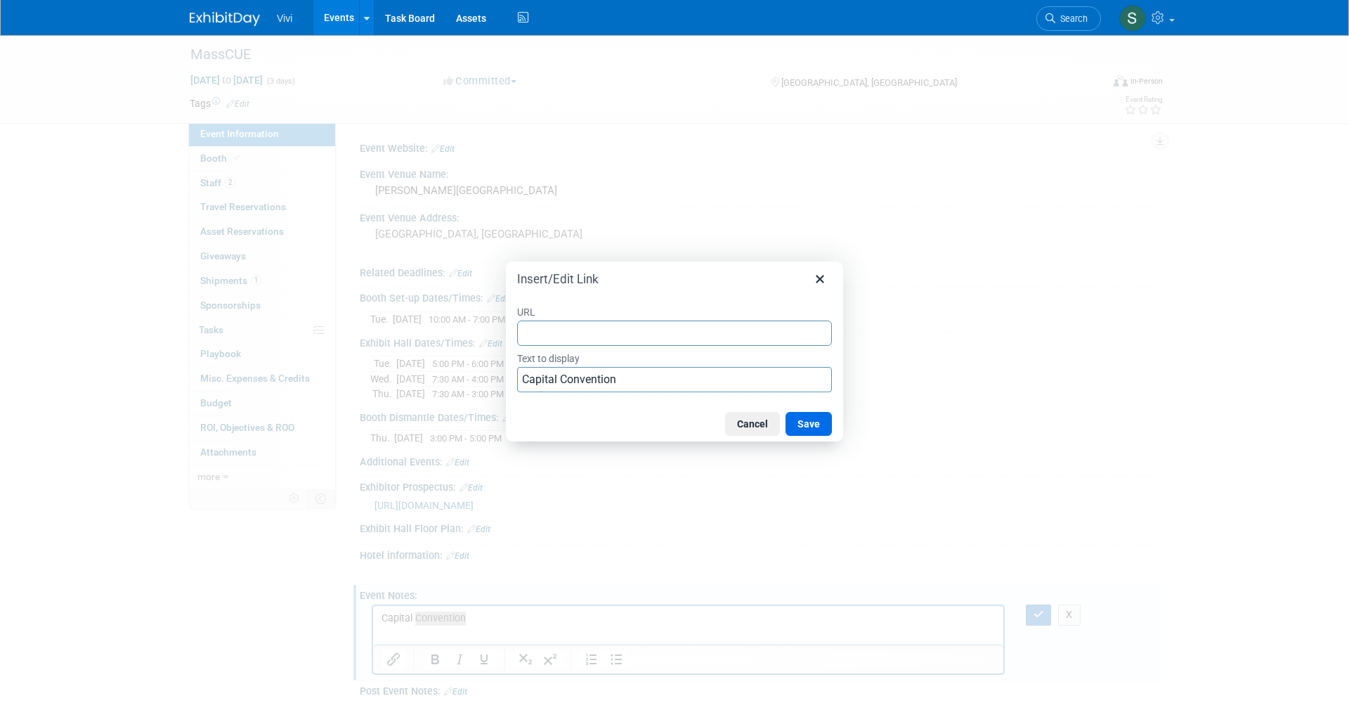
type input "[URL][DOMAIN_NAME]"
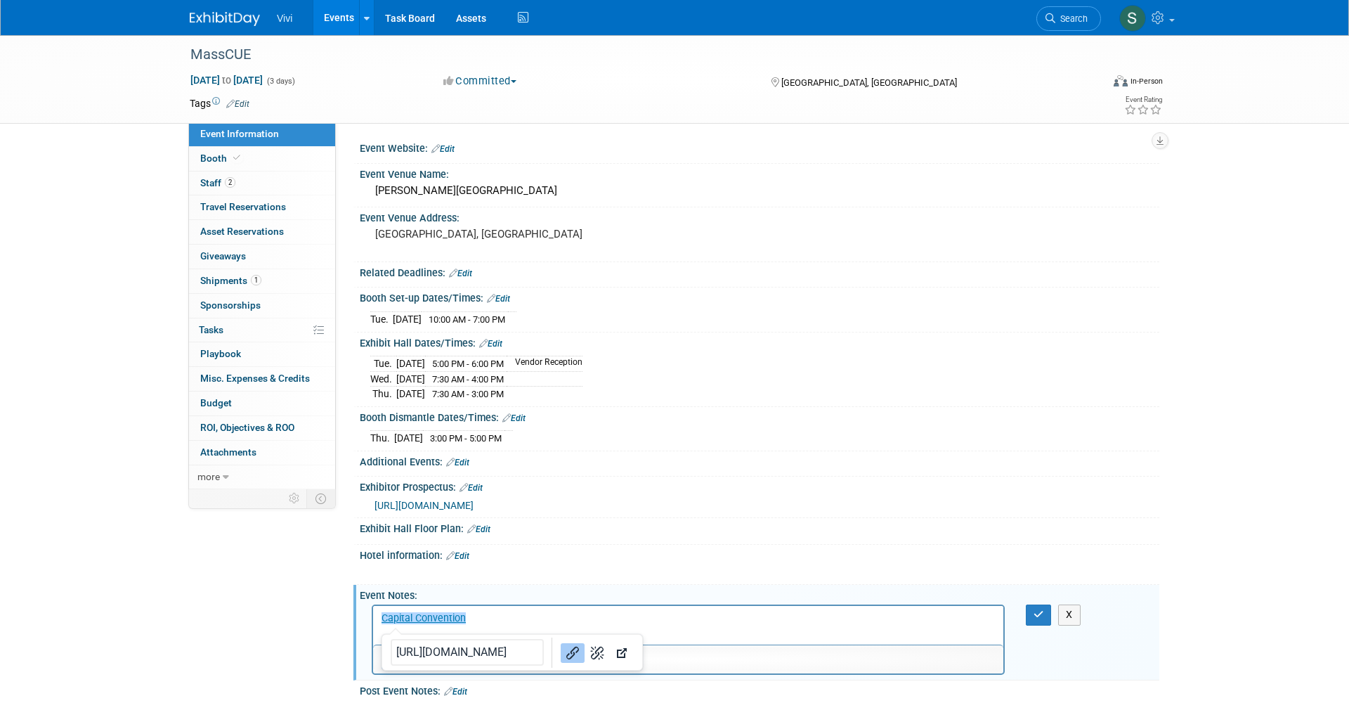
click at [776, 648] on div at bounding box center [688, 659] width 630 height 22
click at [1037, 609] on icon "button" at bounding box center [1038, 614] width 11 height 10
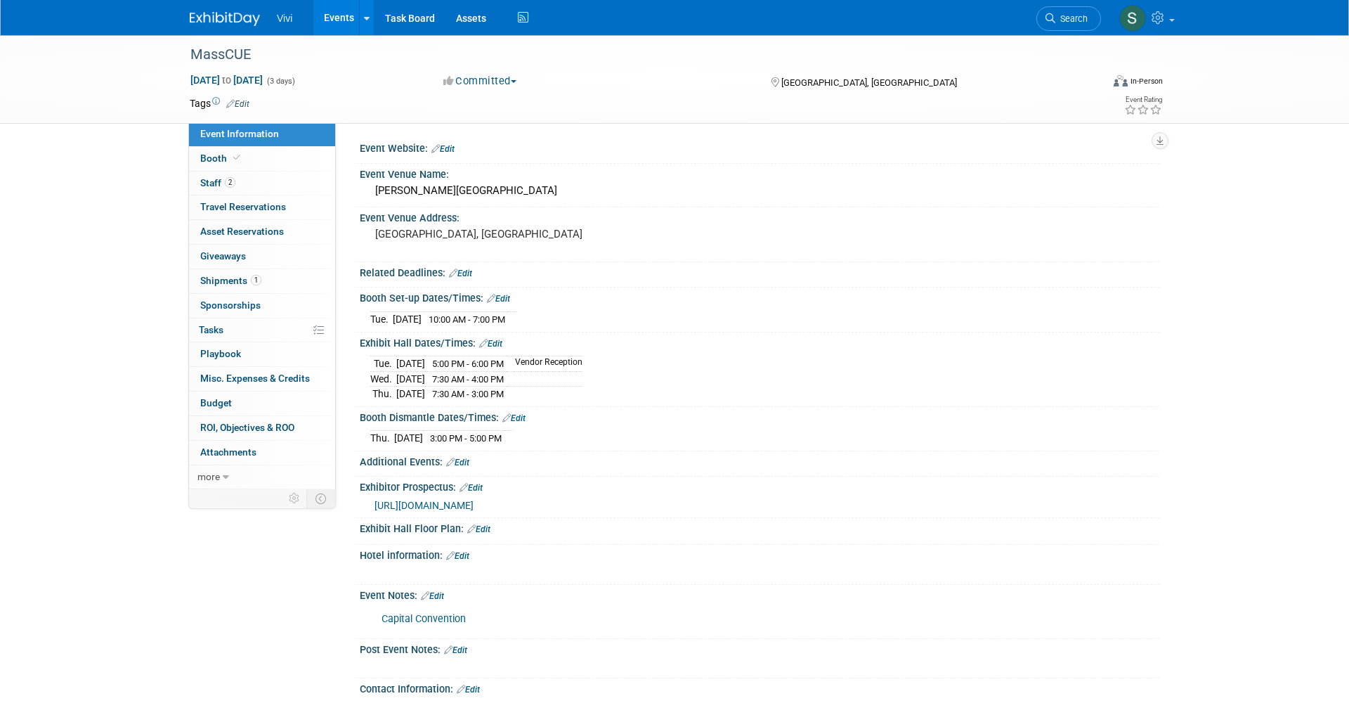
click at [487, 524] on link "Edit" at bounding box center [478, 529] width 23 height 10
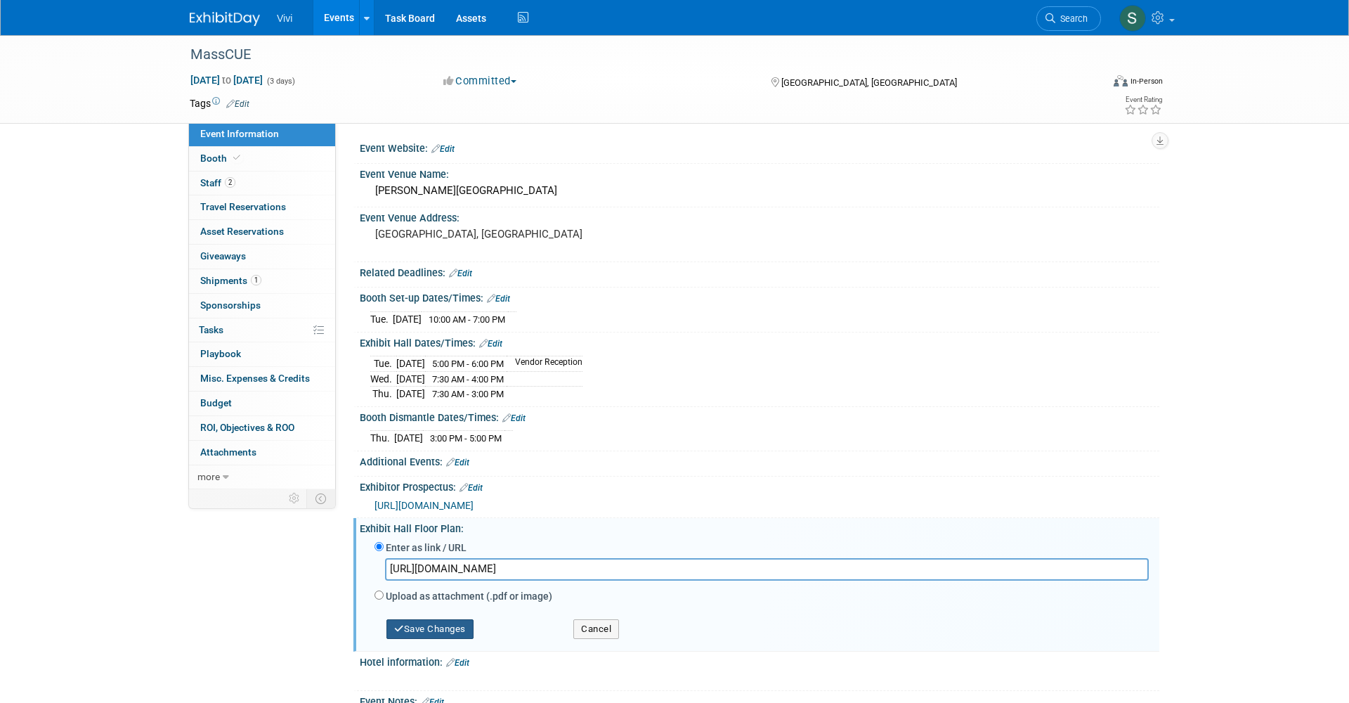
type input "[URL][DOMAIN_NAME]"
click at [452, 621] on button "Save Changes" at bounding box center [429, 629] width 87 height 20
